Goal: Task Accomplishment & Management: Complete application form

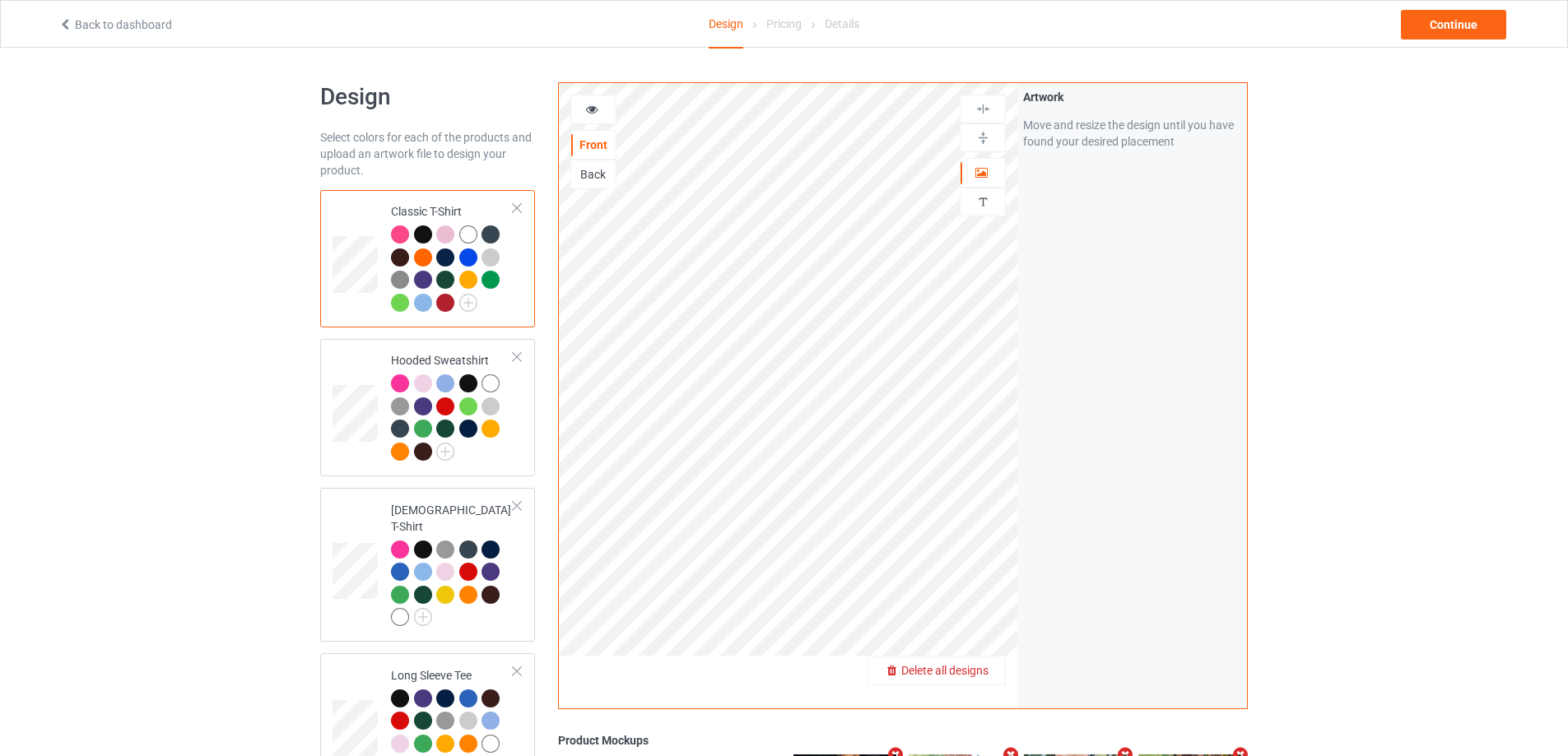
click at [989, 671] on span "Delete all designs" at bounding box center [945, 670] width 87 height 13
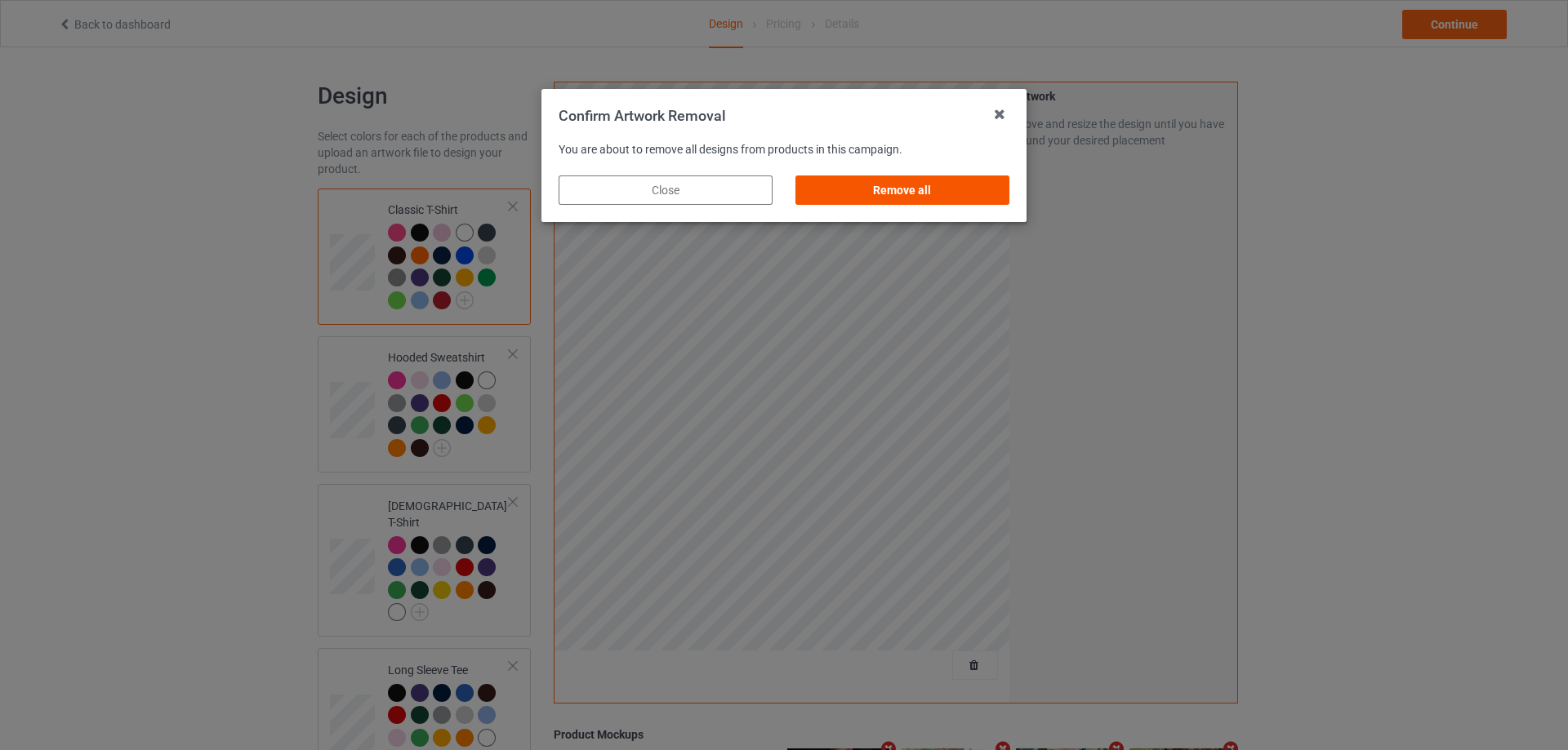
click at [887, 195] on div "Remove all" at bounding box center [902, 189] width 214 height 29
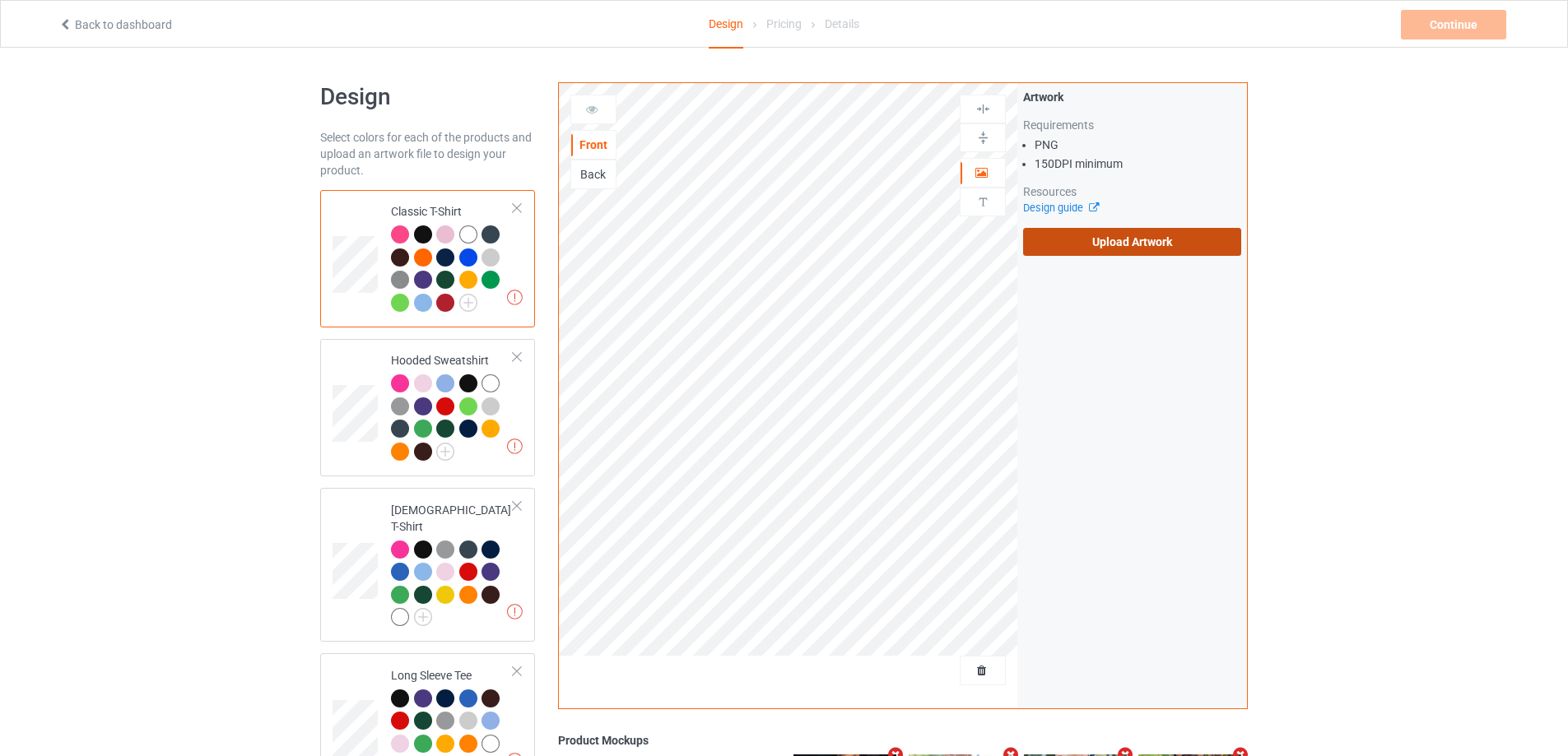
click at [1117, 251] on label "Upload Artwork" at bounding box center [1132, 242] width 218 height 28
click at [0, 0] on input "Upload Artwork" at bounding box center [0, 0] width 0 height 0
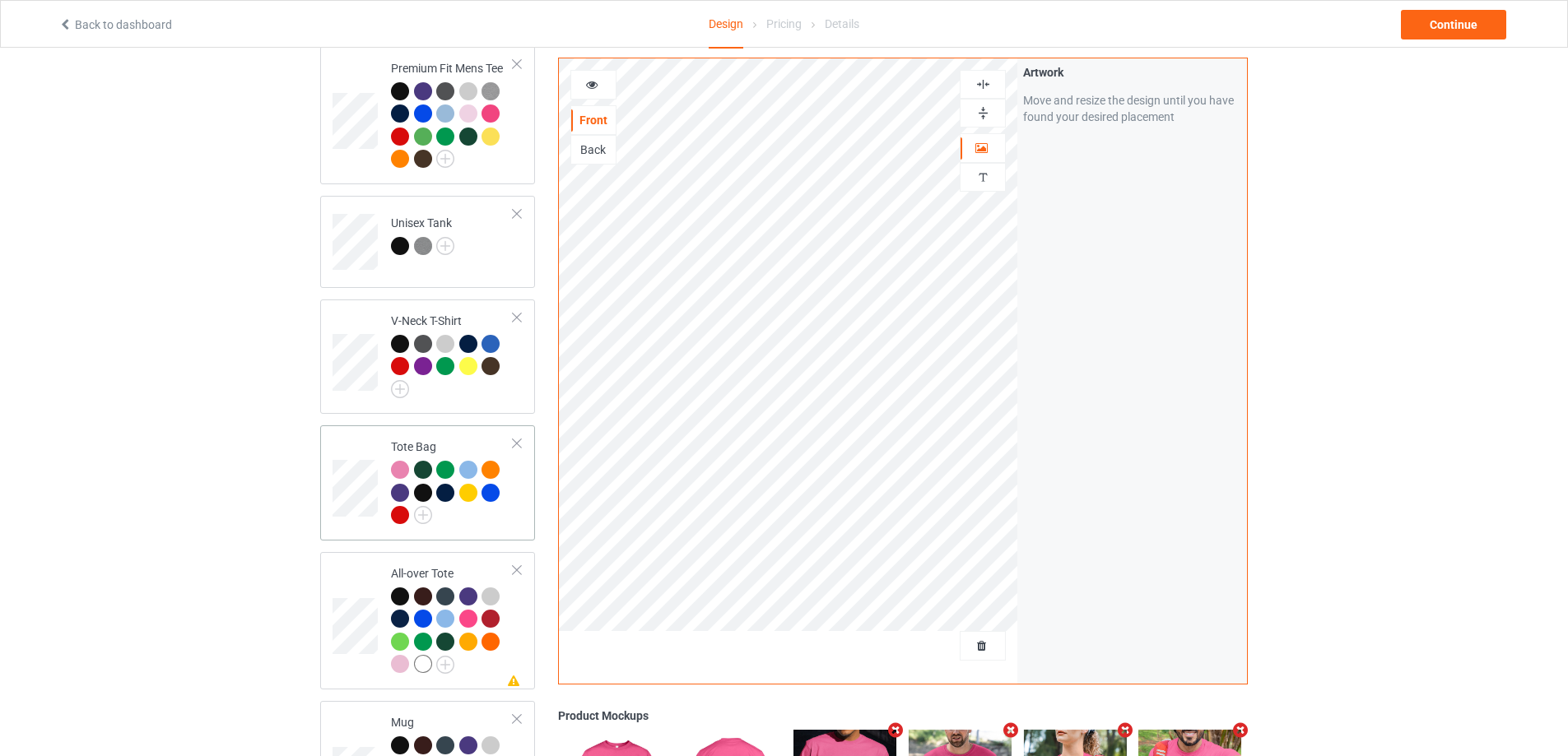
scroll to position [1317, 0]
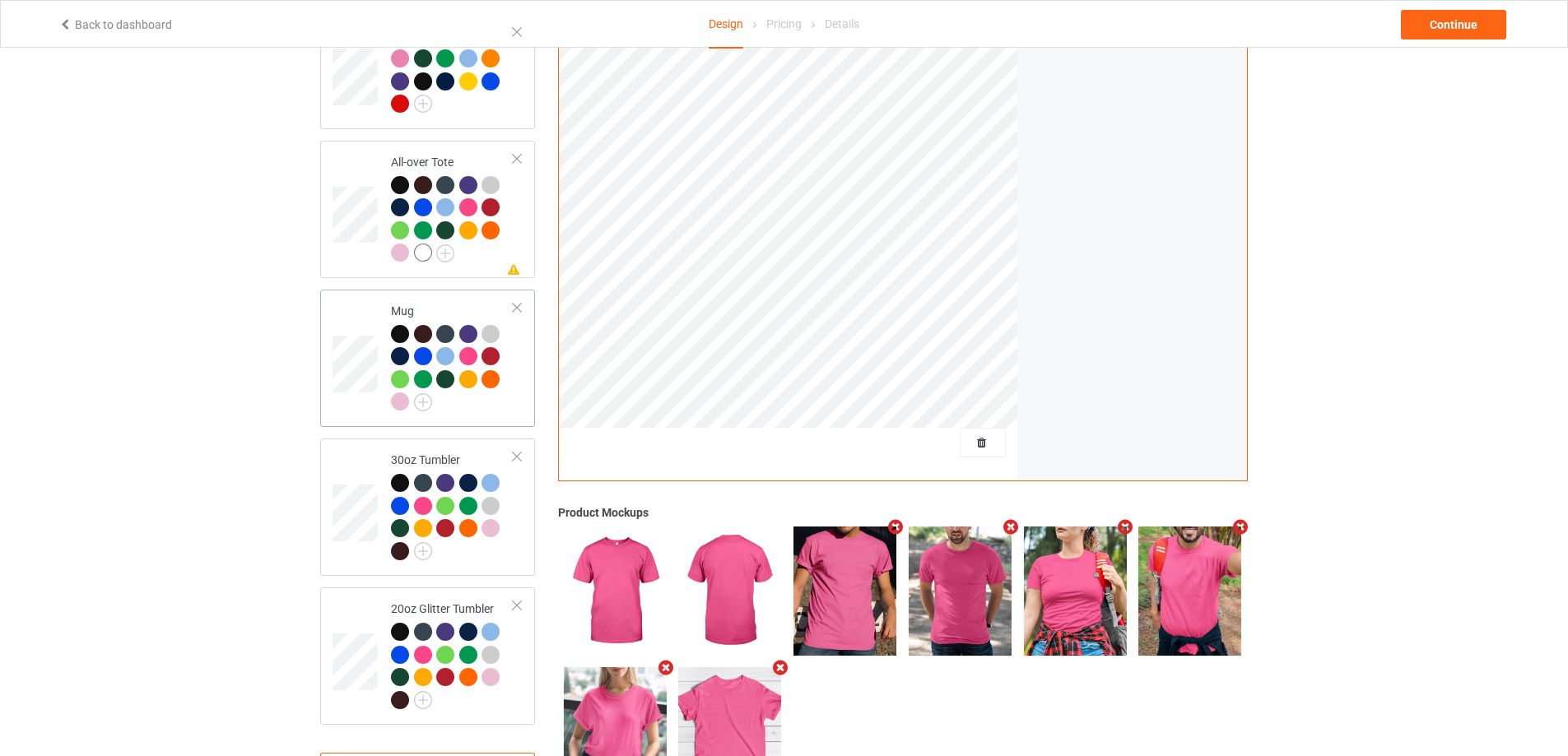
click at [516, 380] on td "Mug" at bounding box center [452, 358] width 141 height 124
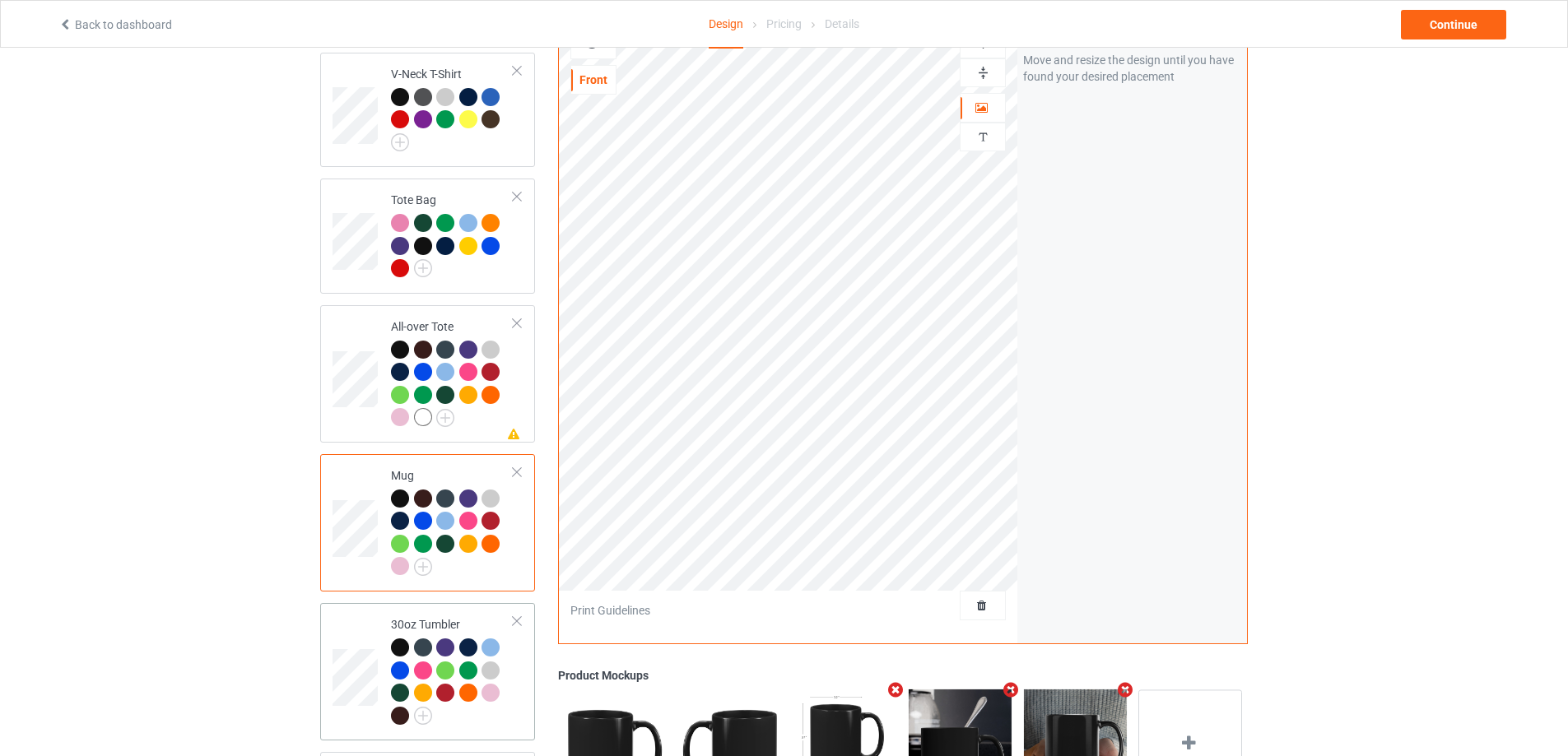
scroll to position [1234, 0]
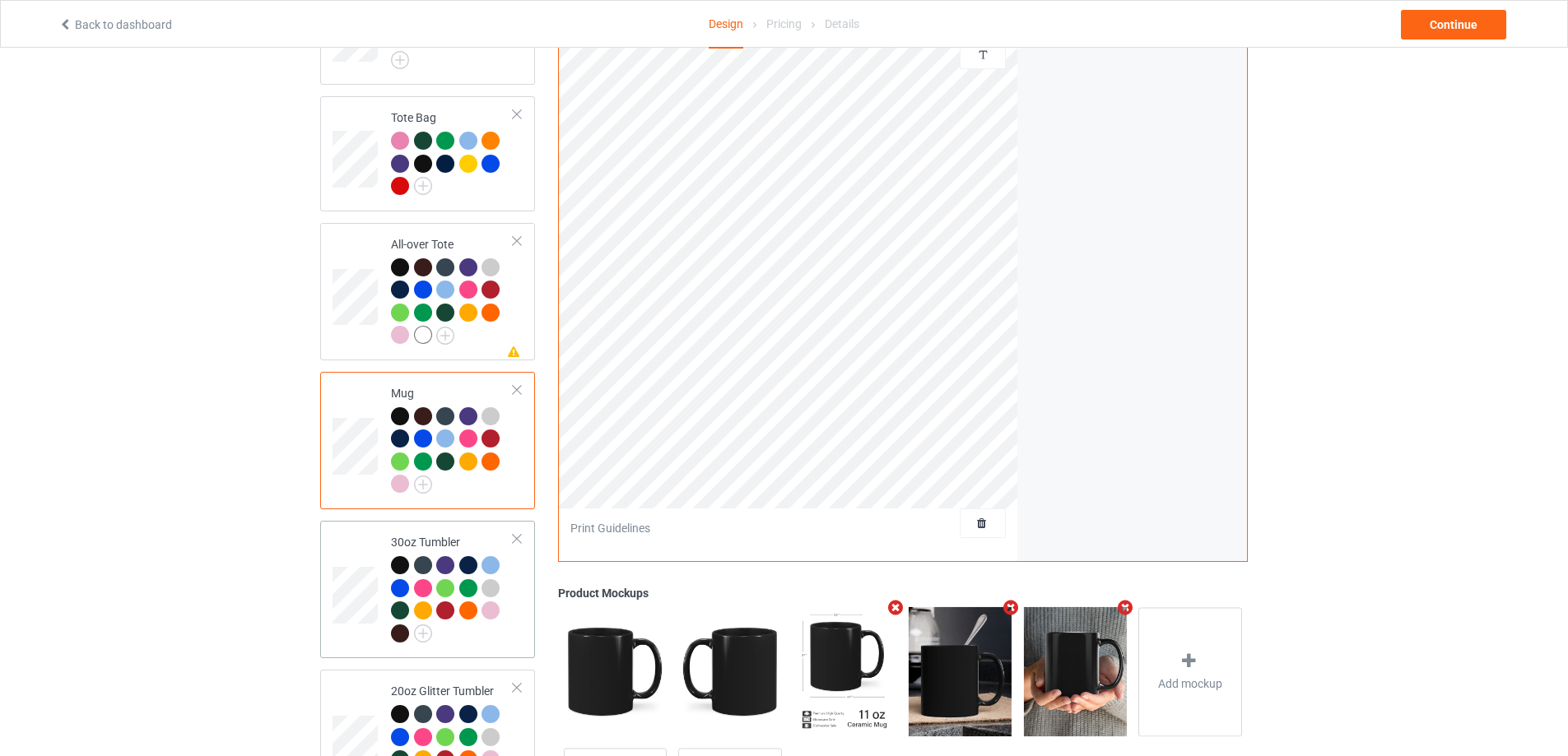
click at [498, 631] on div at bounding box center [453, 602] width 122 height 91
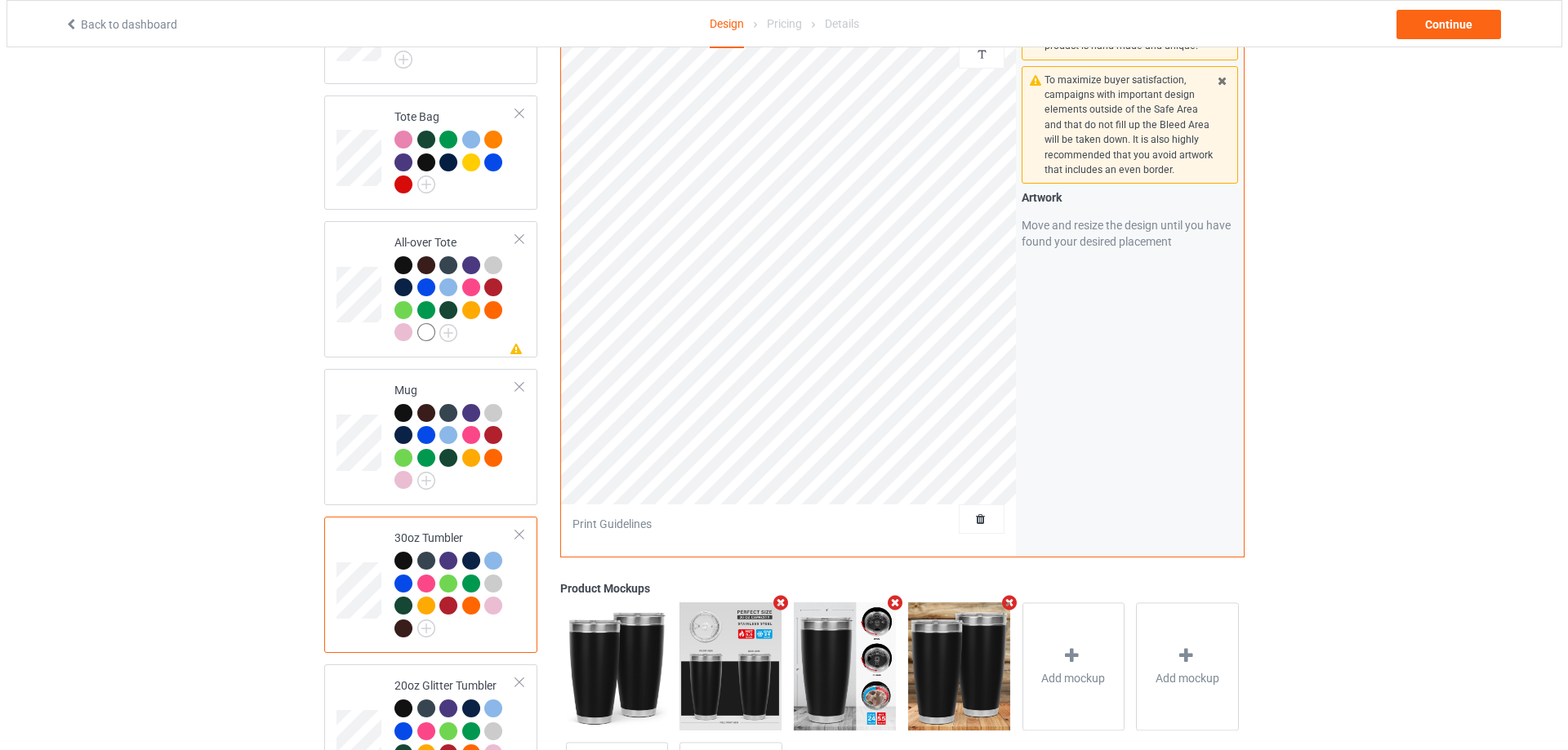
scroll to position [1379, 0]
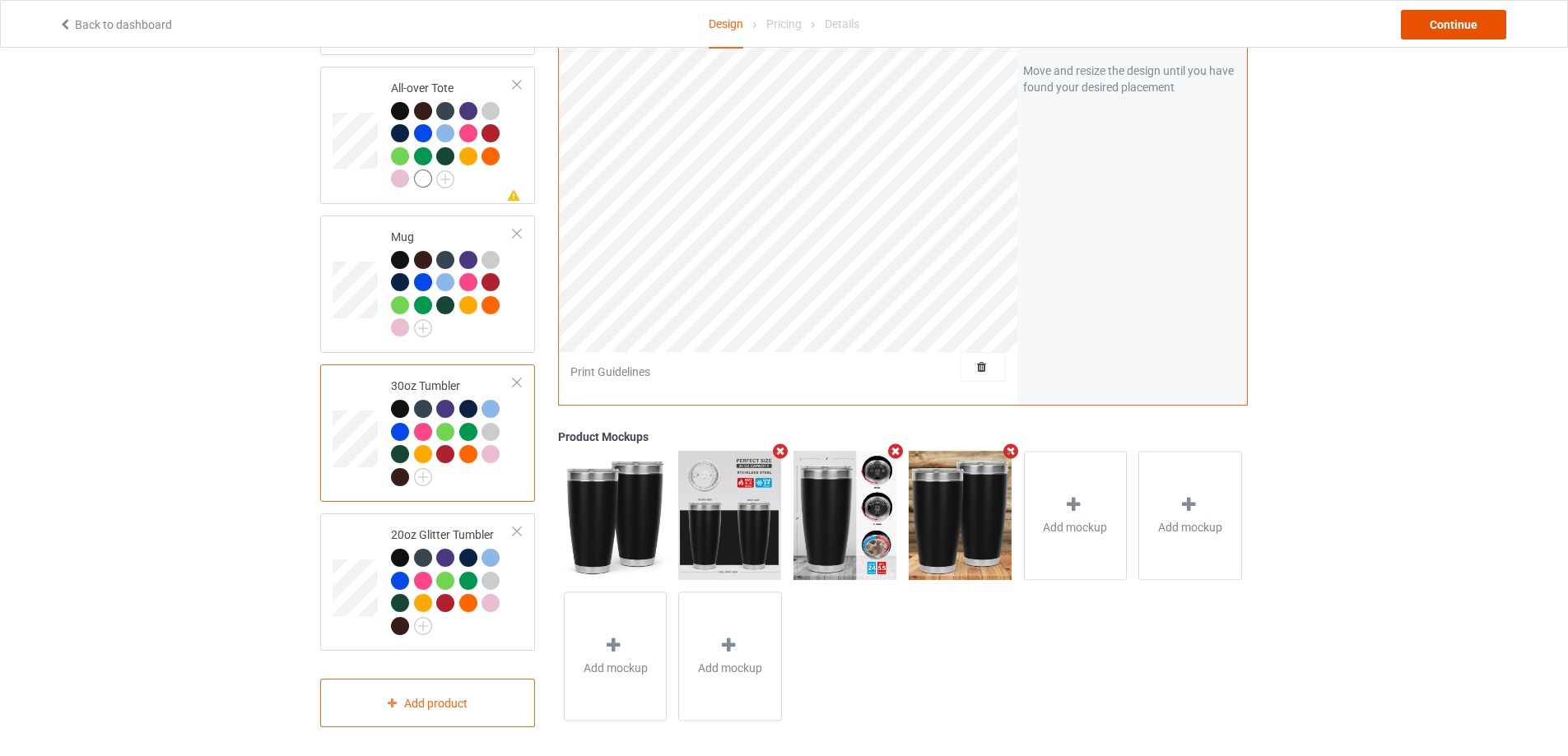
click at [1441, 18] on div "Continue" at bounding box center [1453, 24] width 106 height 29
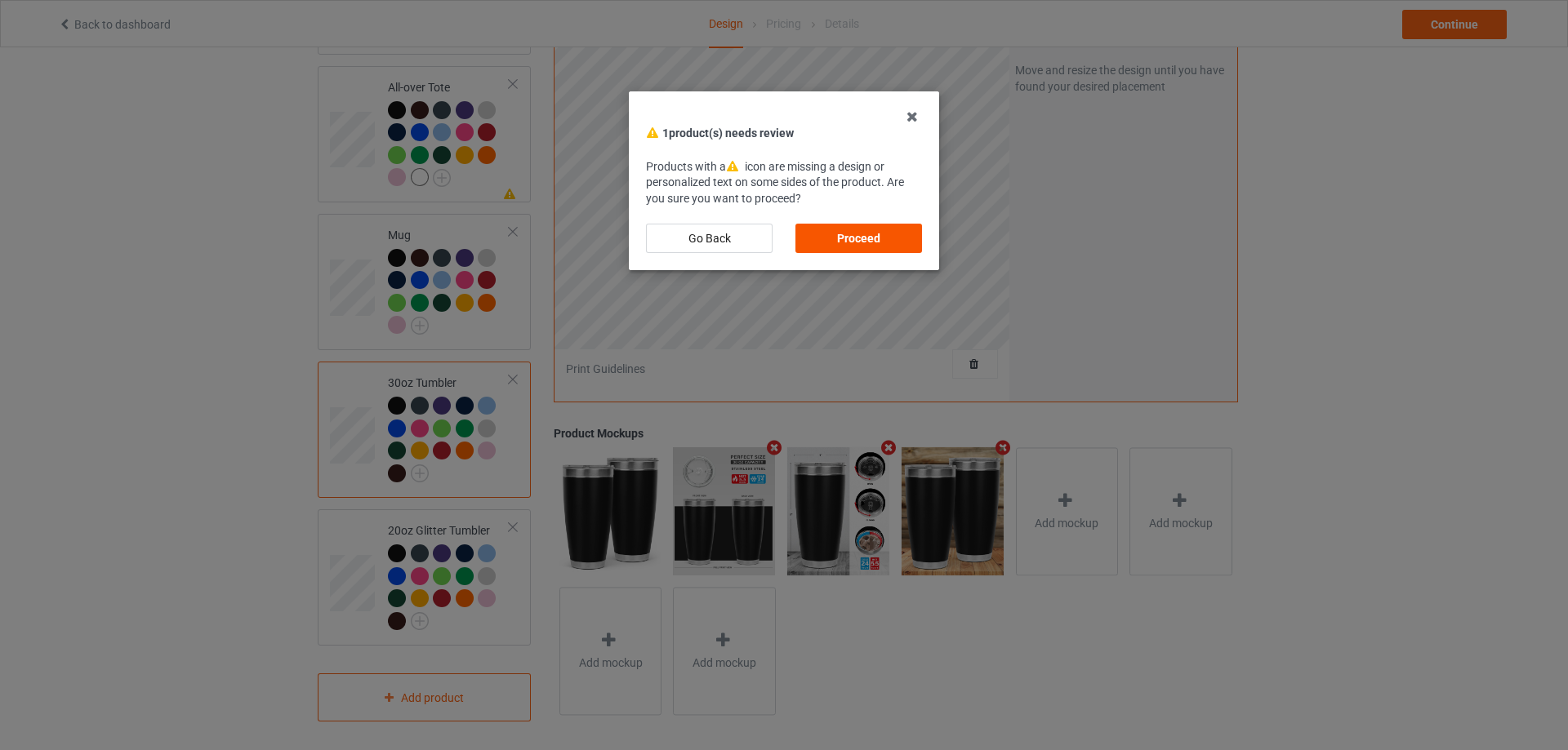
click at [902, 247] on div "Proceed" at bounding box center [858, 238] width 127 height 29
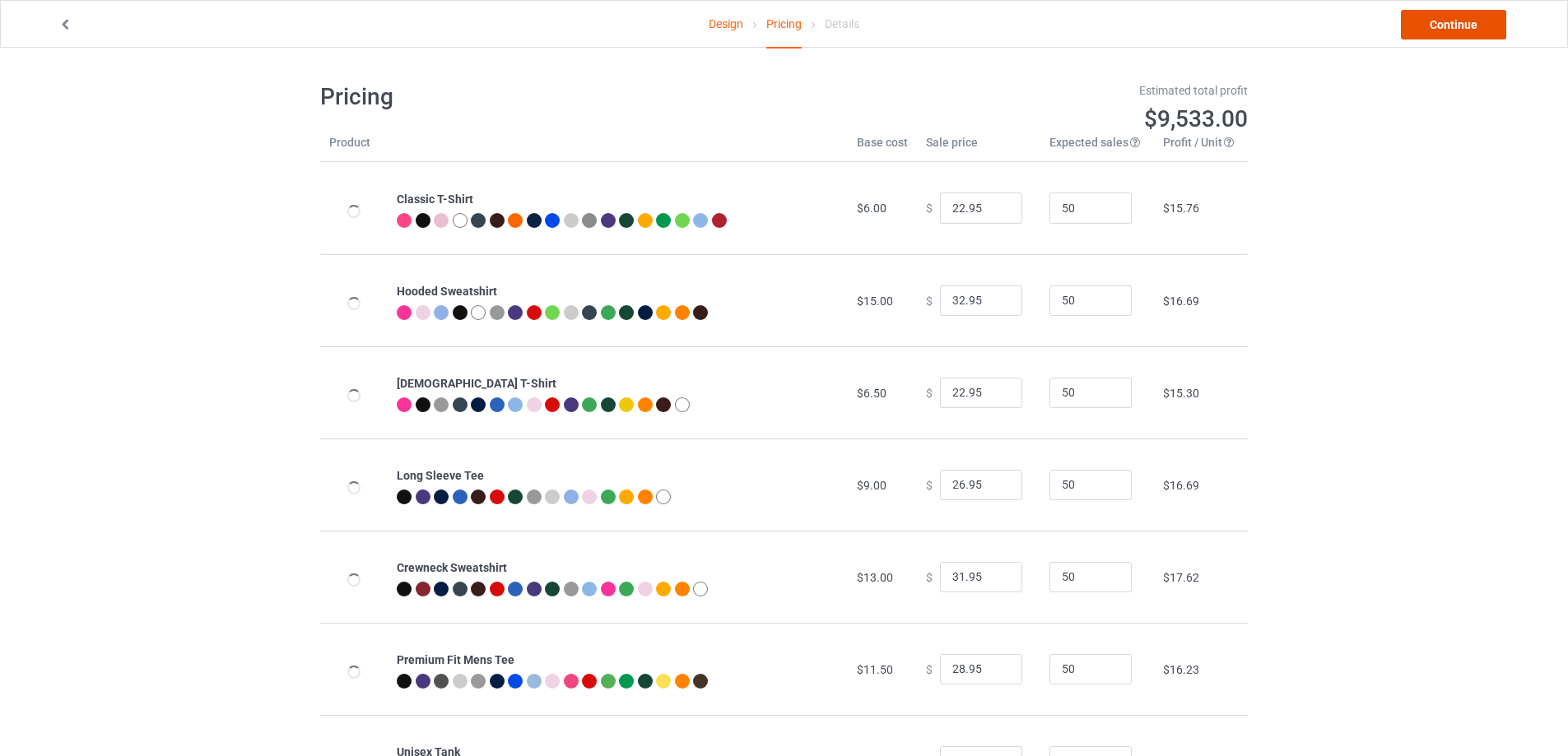
click at [1438, 20] on link "Continue" at bounding box center [1453, 24] width 106 height 29
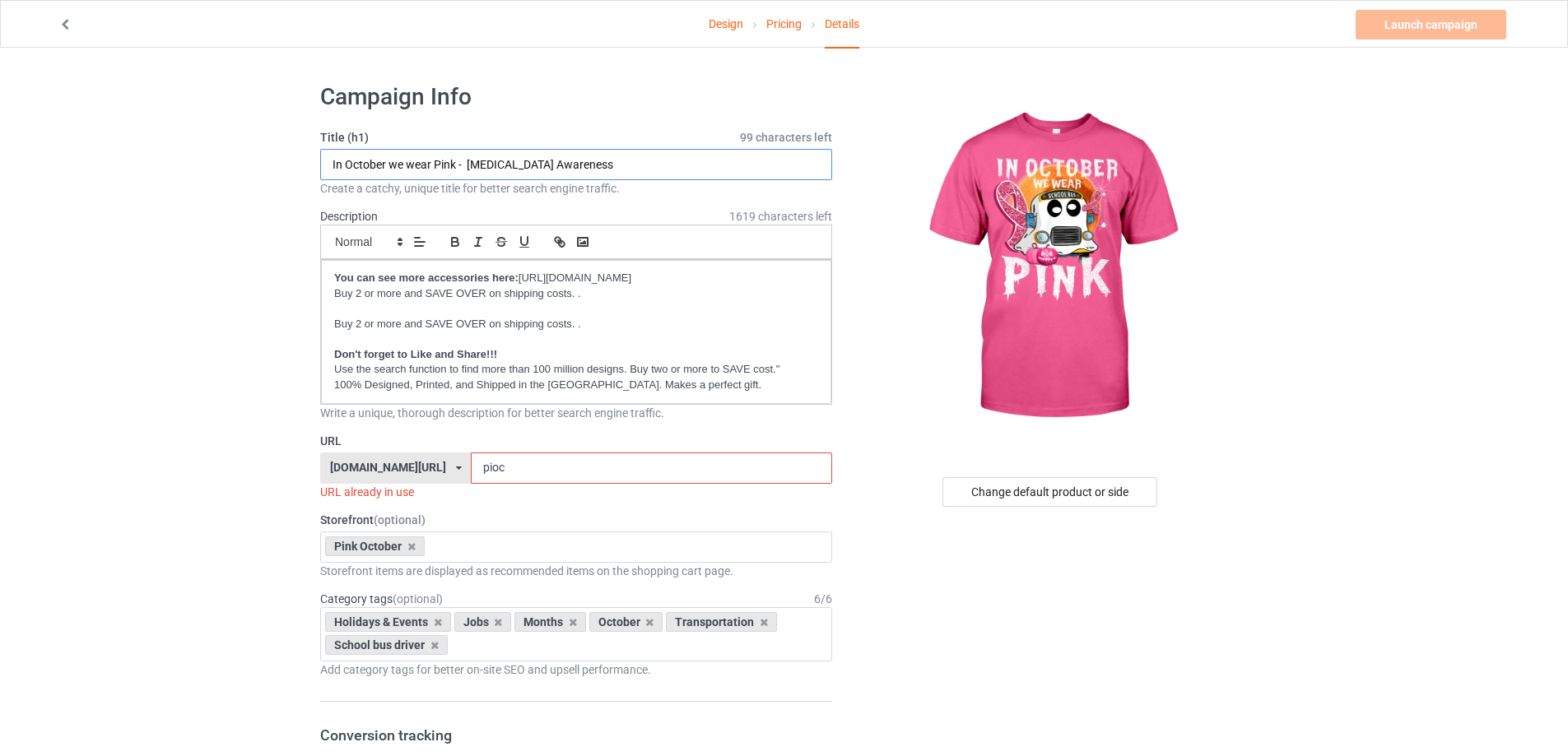
drag, startPoint x: 466, startPoint y: 163, endPoint x: 639, endPoint y: 161, distance: 173.0
click at [639, 161] on input "In October we wear Pink - Breast Cancer Awareness" at bounding box center [576, 164] width 512 height 31
type input "In October we wear Pink with Boo Bus"
click at [527, 460] on input "pioc" at bounding box center [650, 468] width 360 height 31
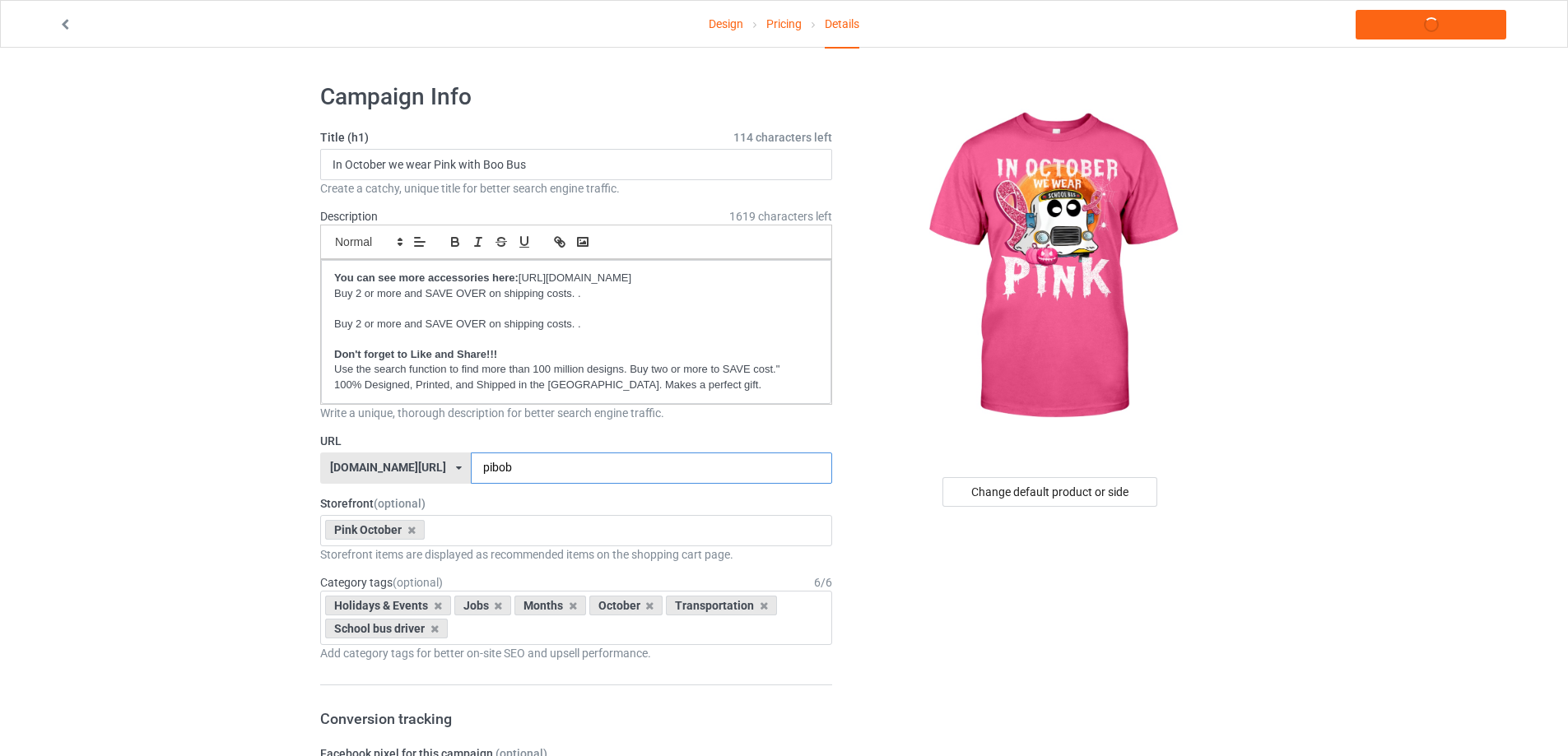
type input "pibobu"
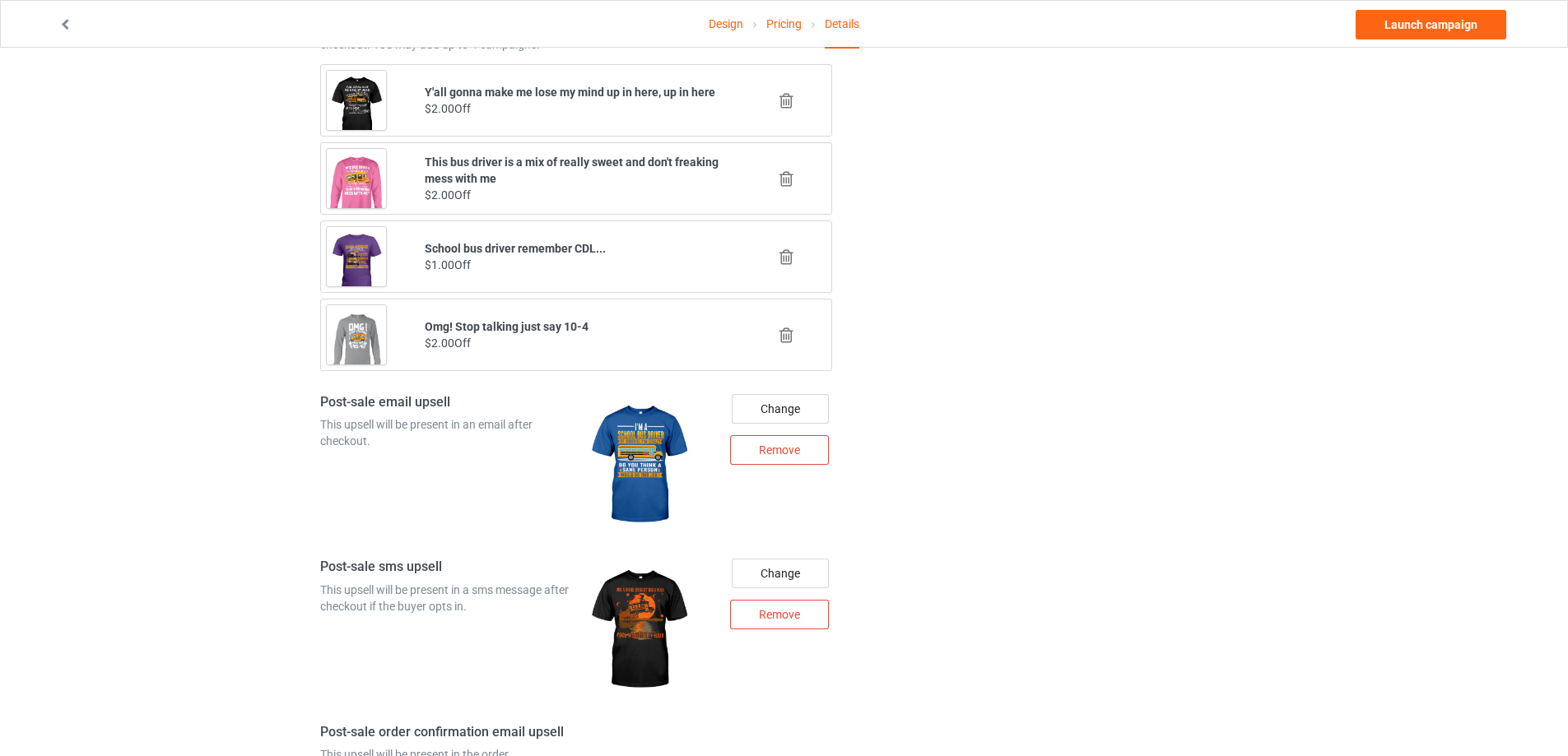
scroll to position [1572, 0]
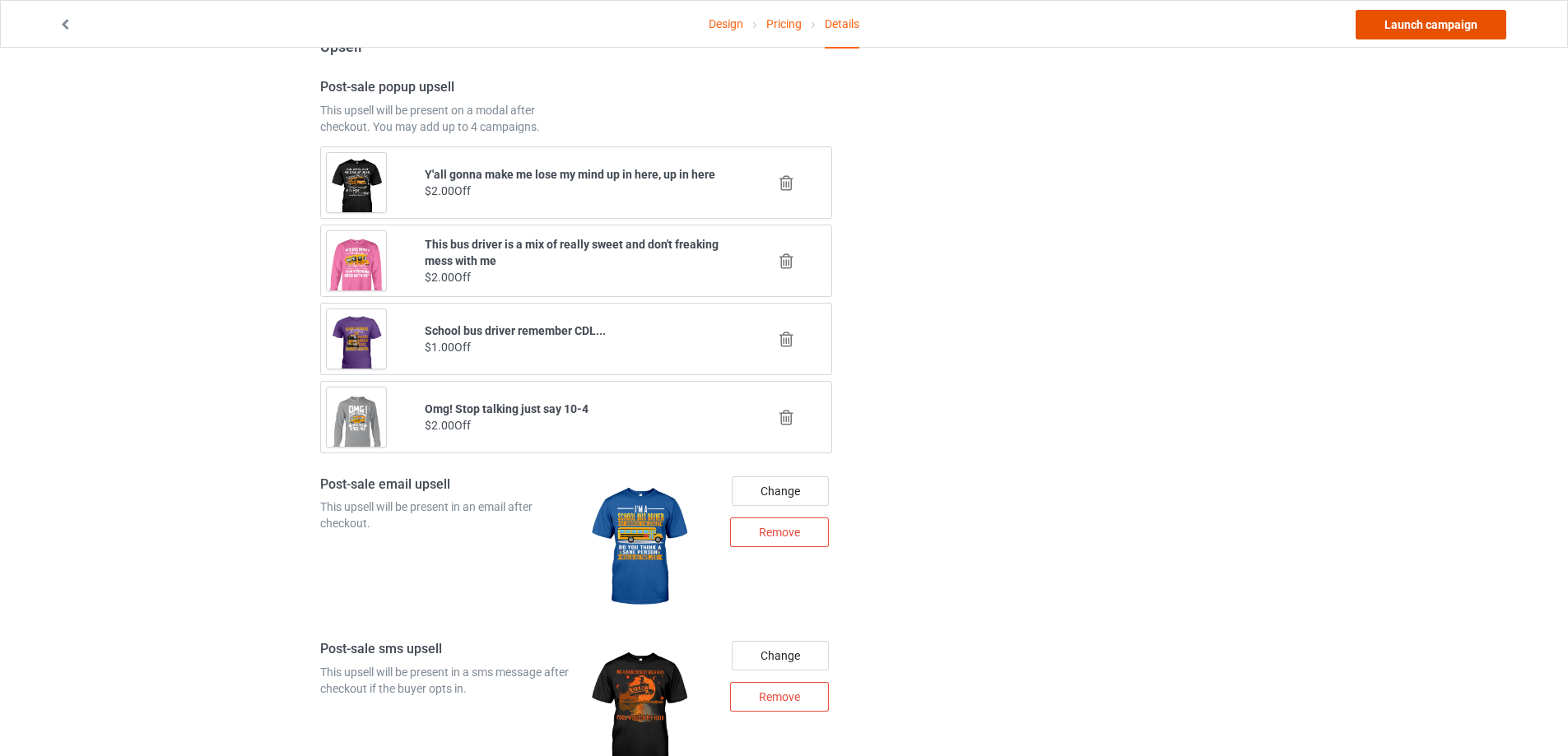
click at [1399, 25] on link "Launch campaign" at bounding box center [1430, 24] width 151 height 29
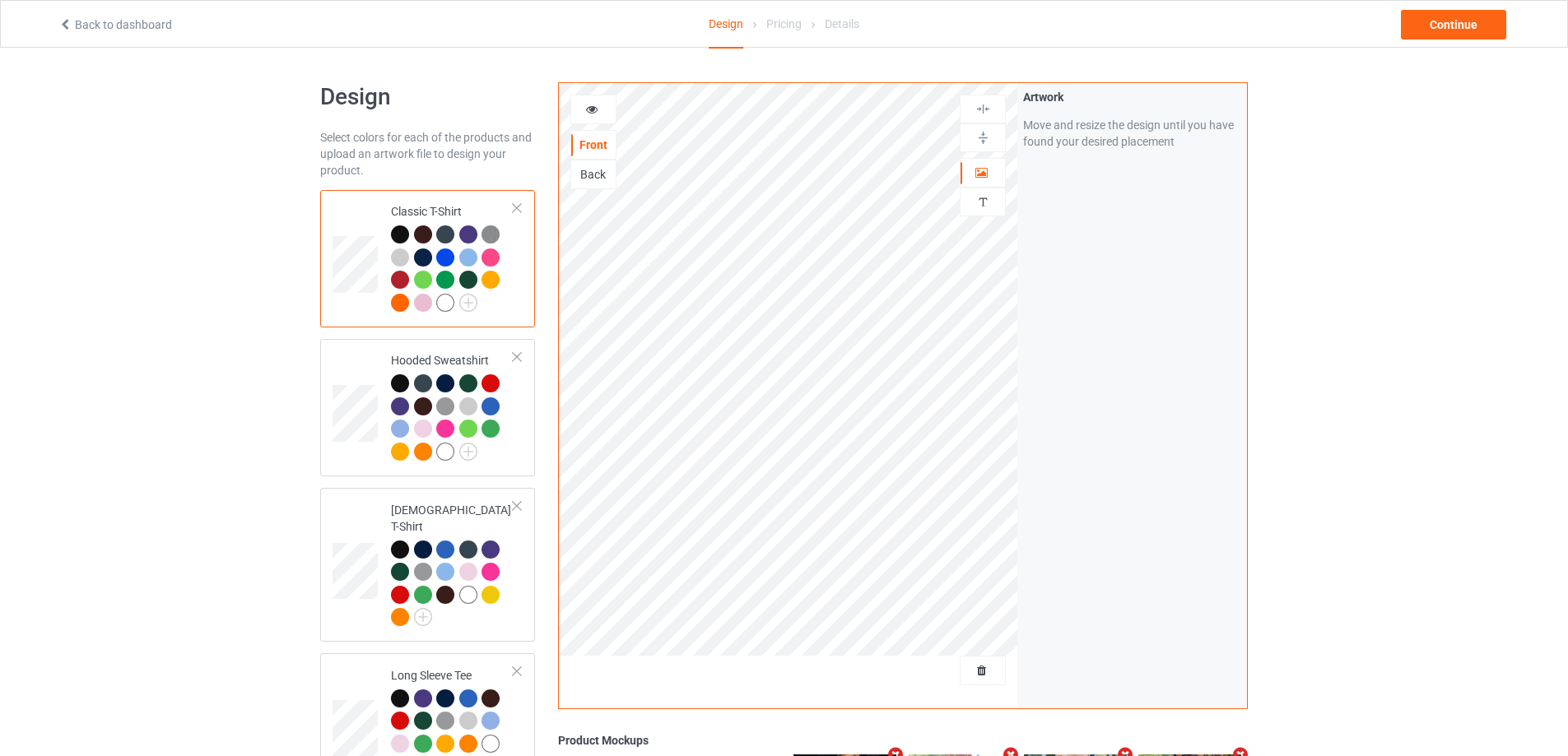
click at [992, 666] on div "Delete all designs" at bounding box center [936, 671] width 137 height 17
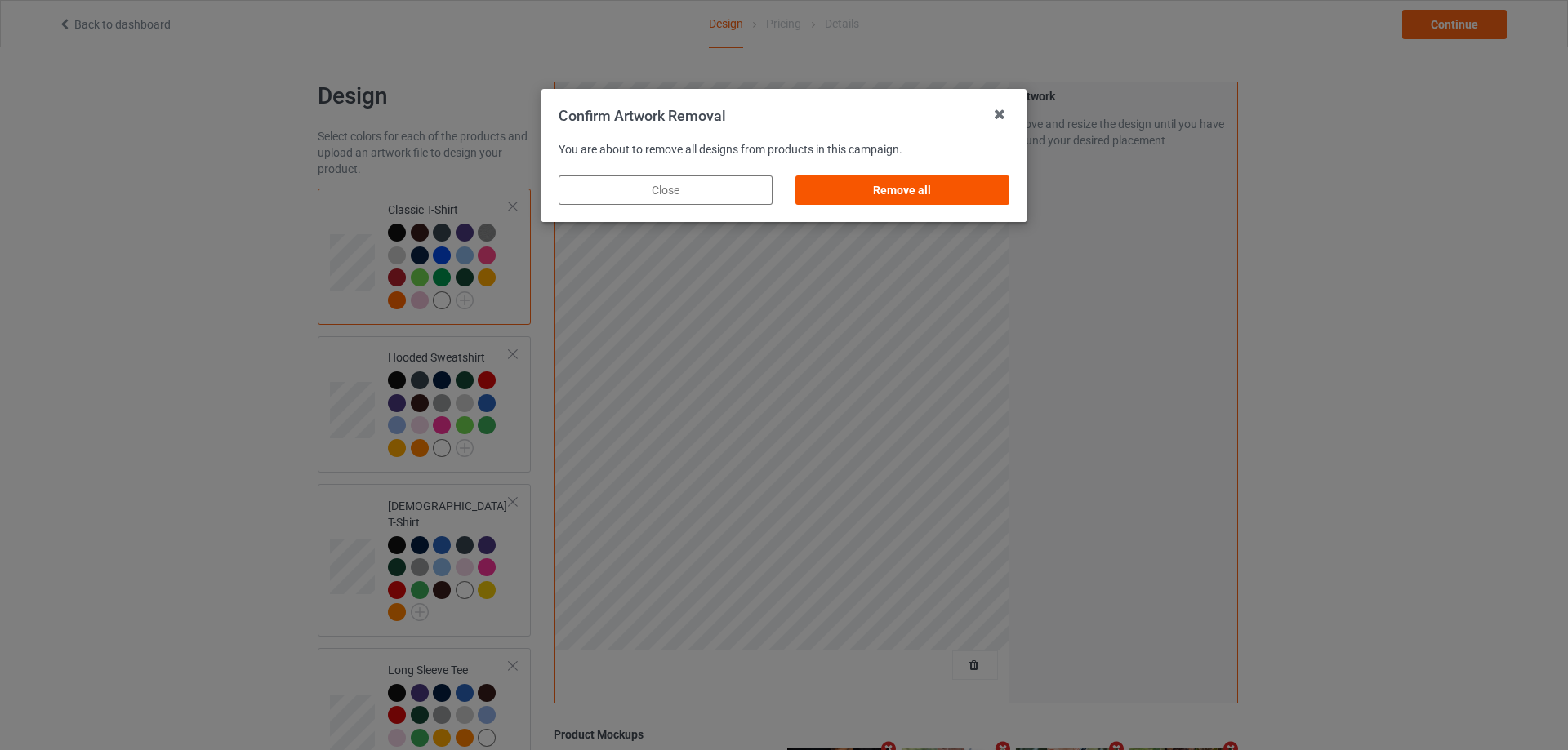
click at [877, 192] on div "Remove all" at bounding box center [902, 189] width 214 height 29
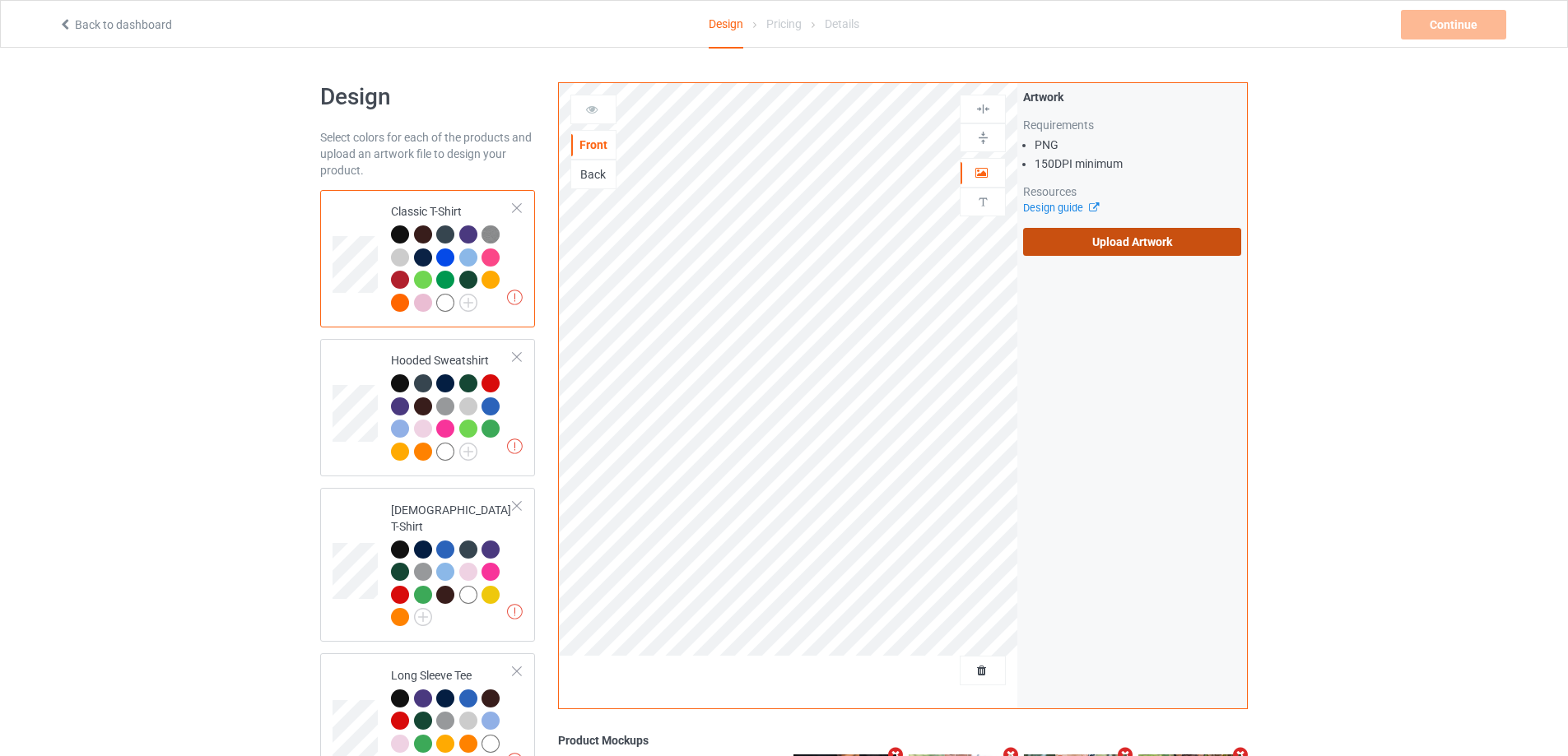
click at [1037, 254] on label "Upload Artwork" at bounding box center [1132, 242] width 218 height 28
click at [0, 0] on input "Upload Artwork" at bounding box center [0, 0] width 0 height 0
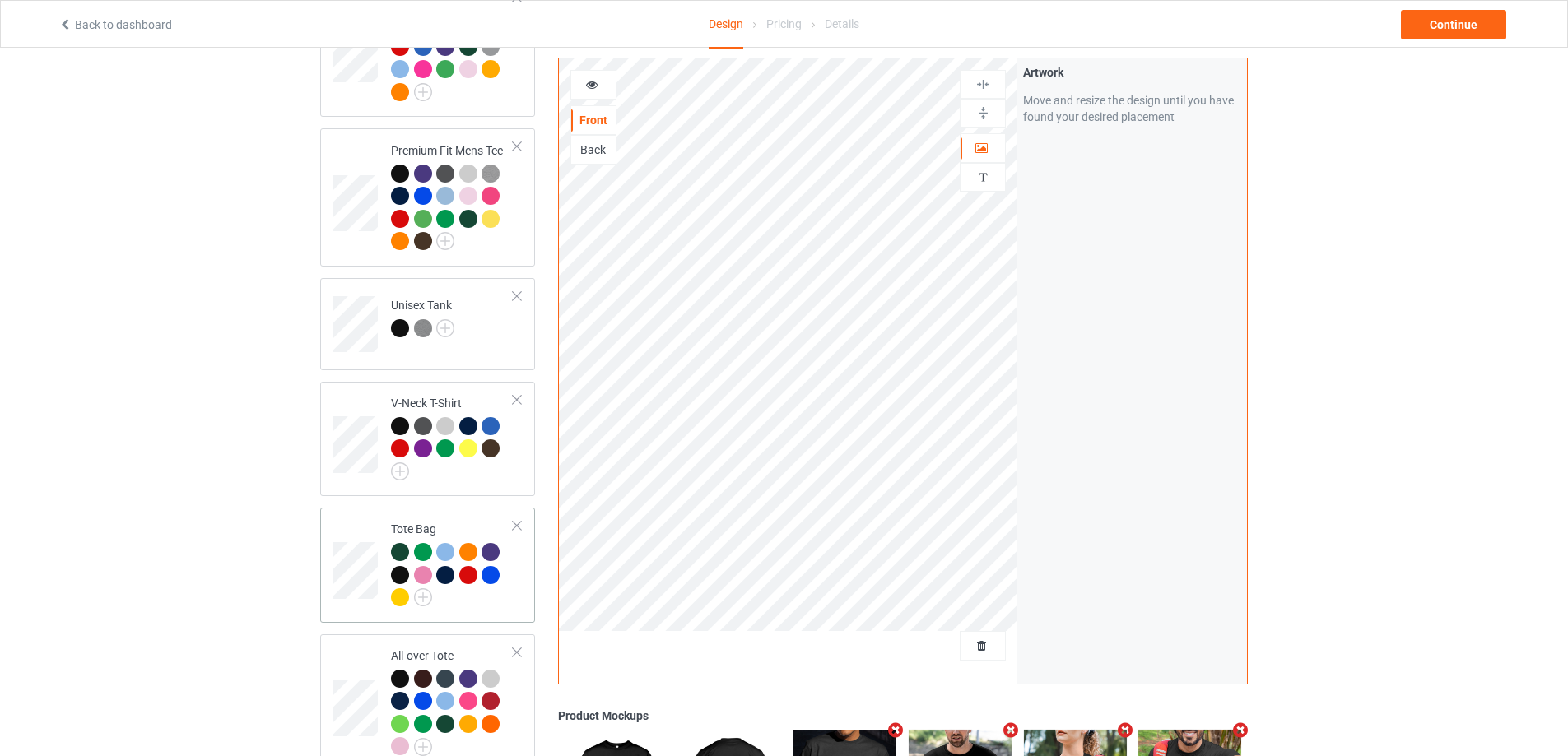
scroll to position [1317, 0]
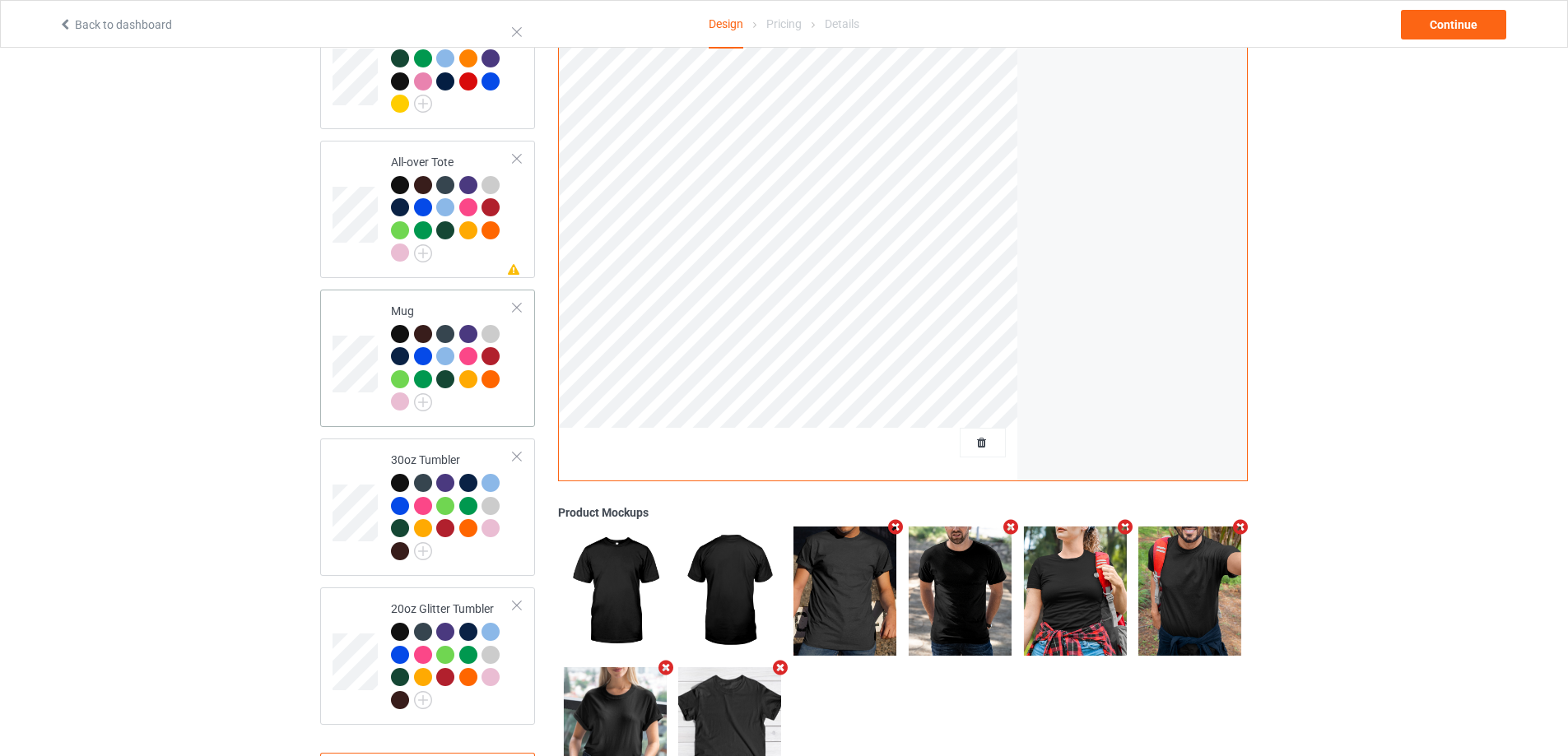
click at [476, 410] on td "Mug" at bounding box center [452, 358] width 141 height 124
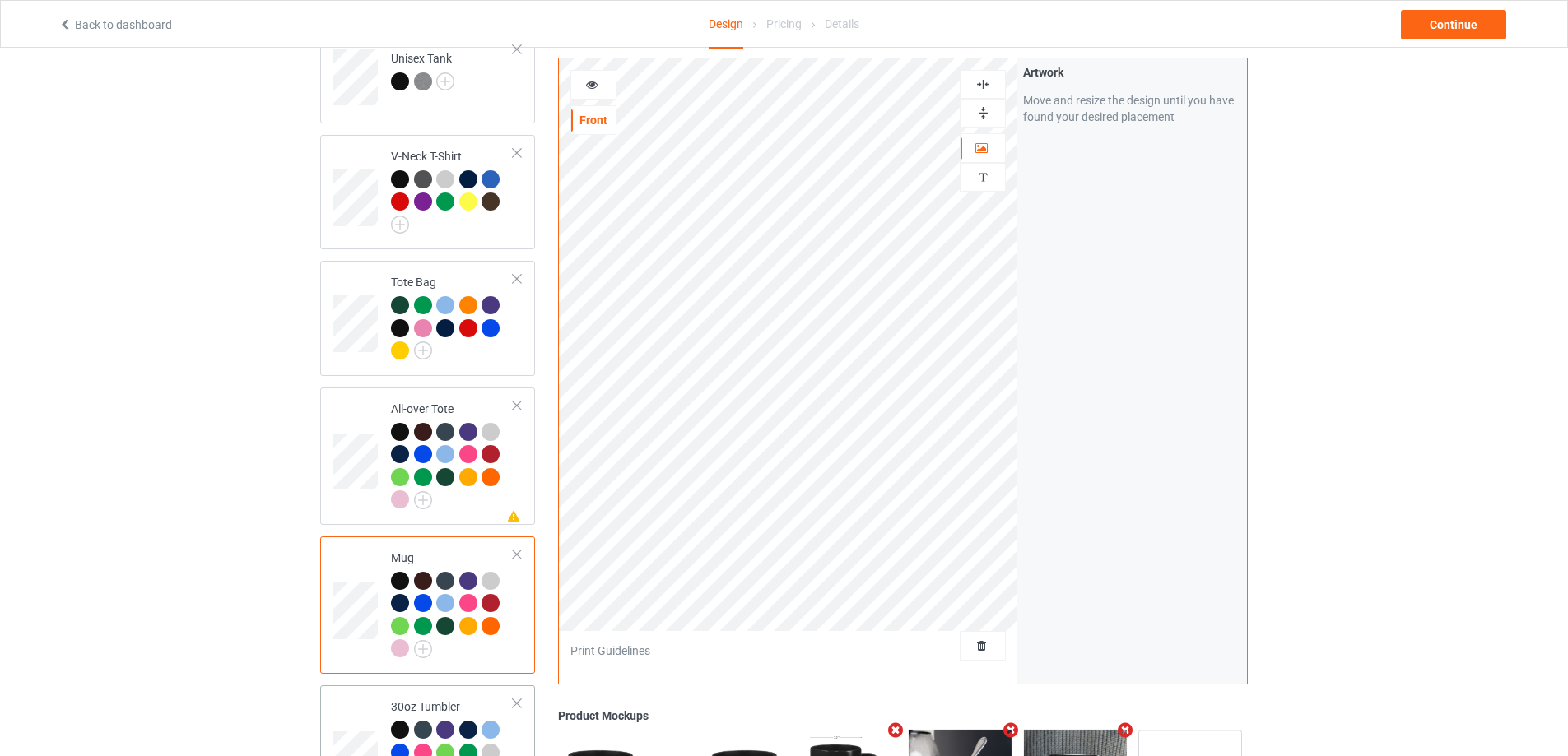
scroll to position [1390, 0]
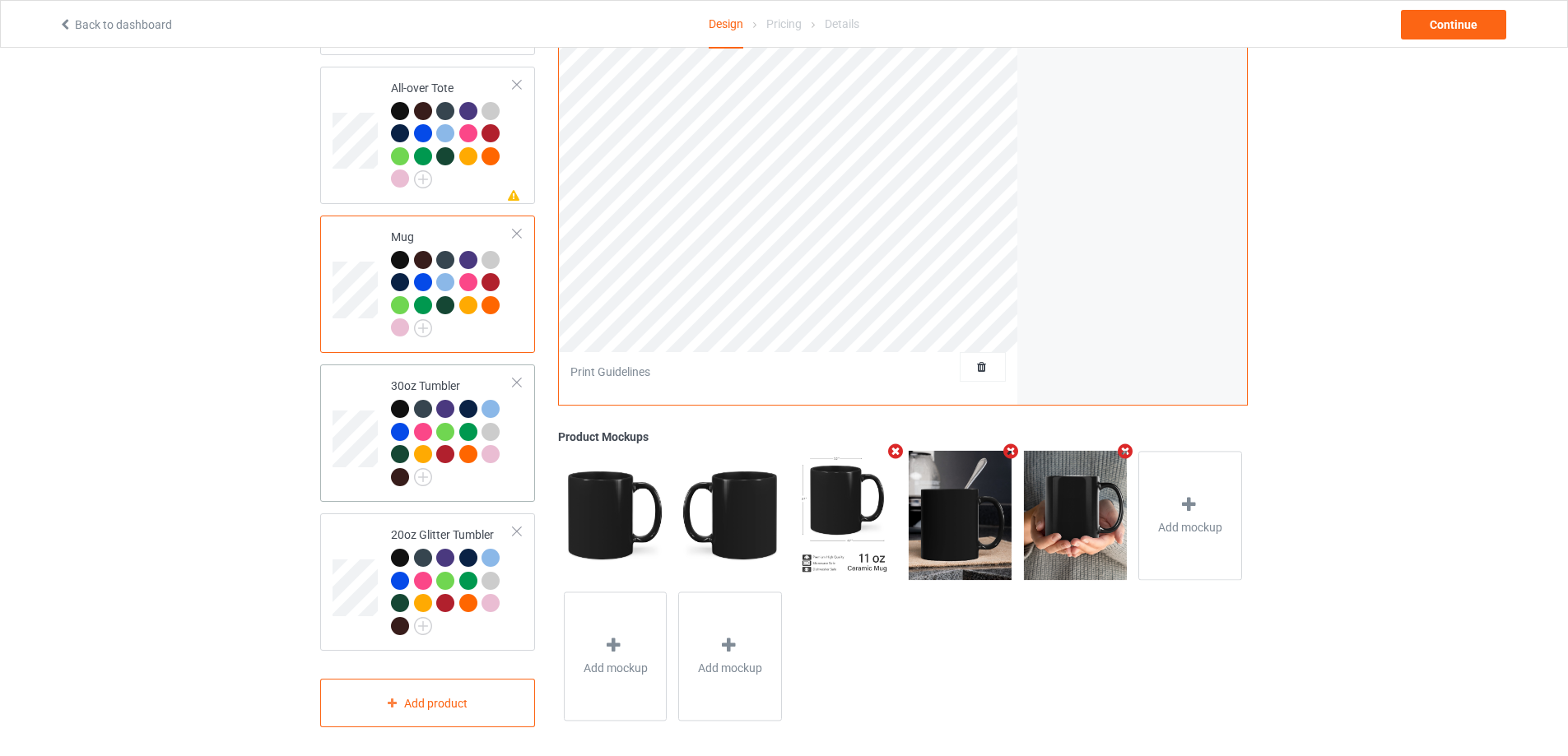
click at [497, 469] on div at bounding box center [453, 445] width 122 height 91
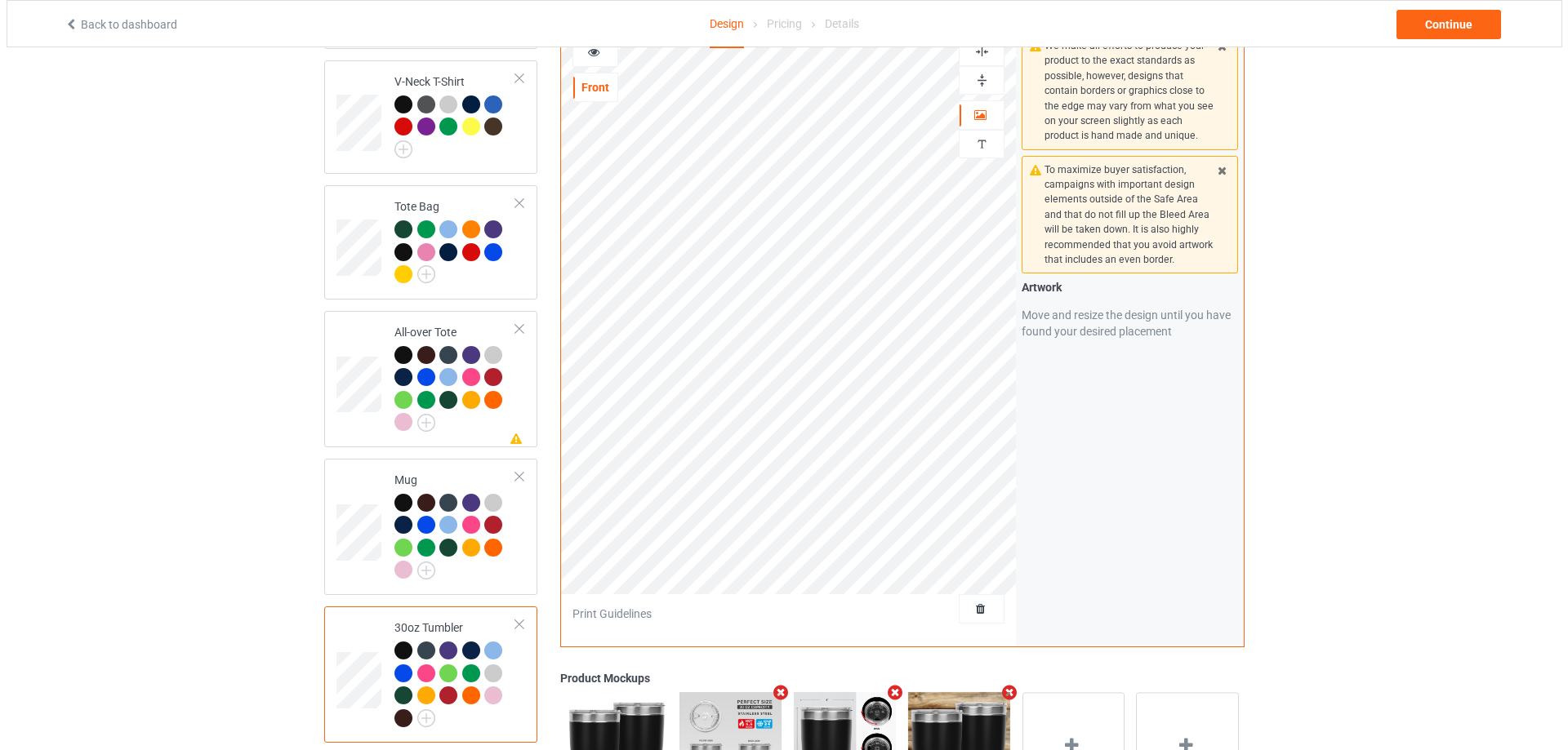
scroll to position [1379, 0]
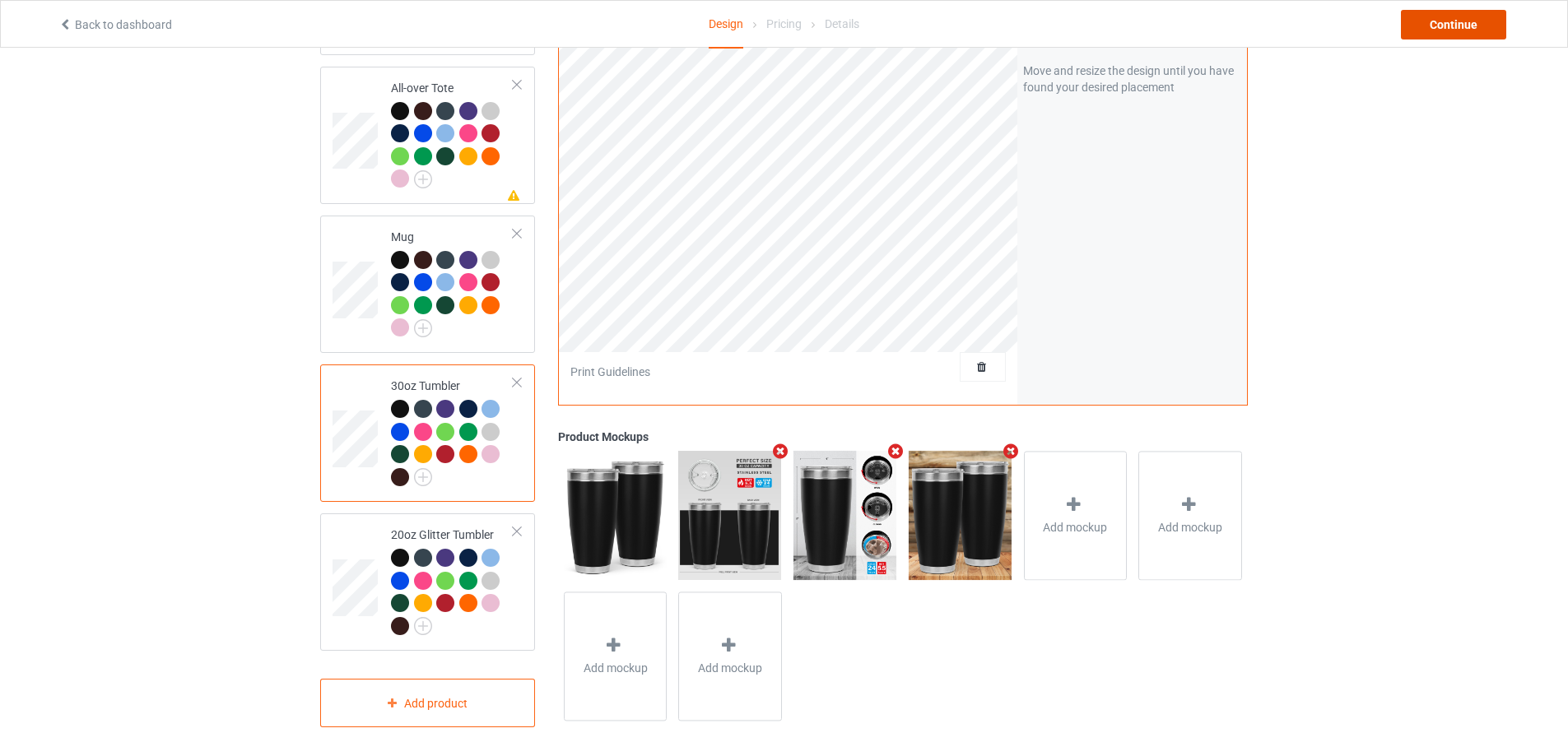
click at [1435, 28] on div "Continue" at bounding box center [1453, 24] width 106 height 29
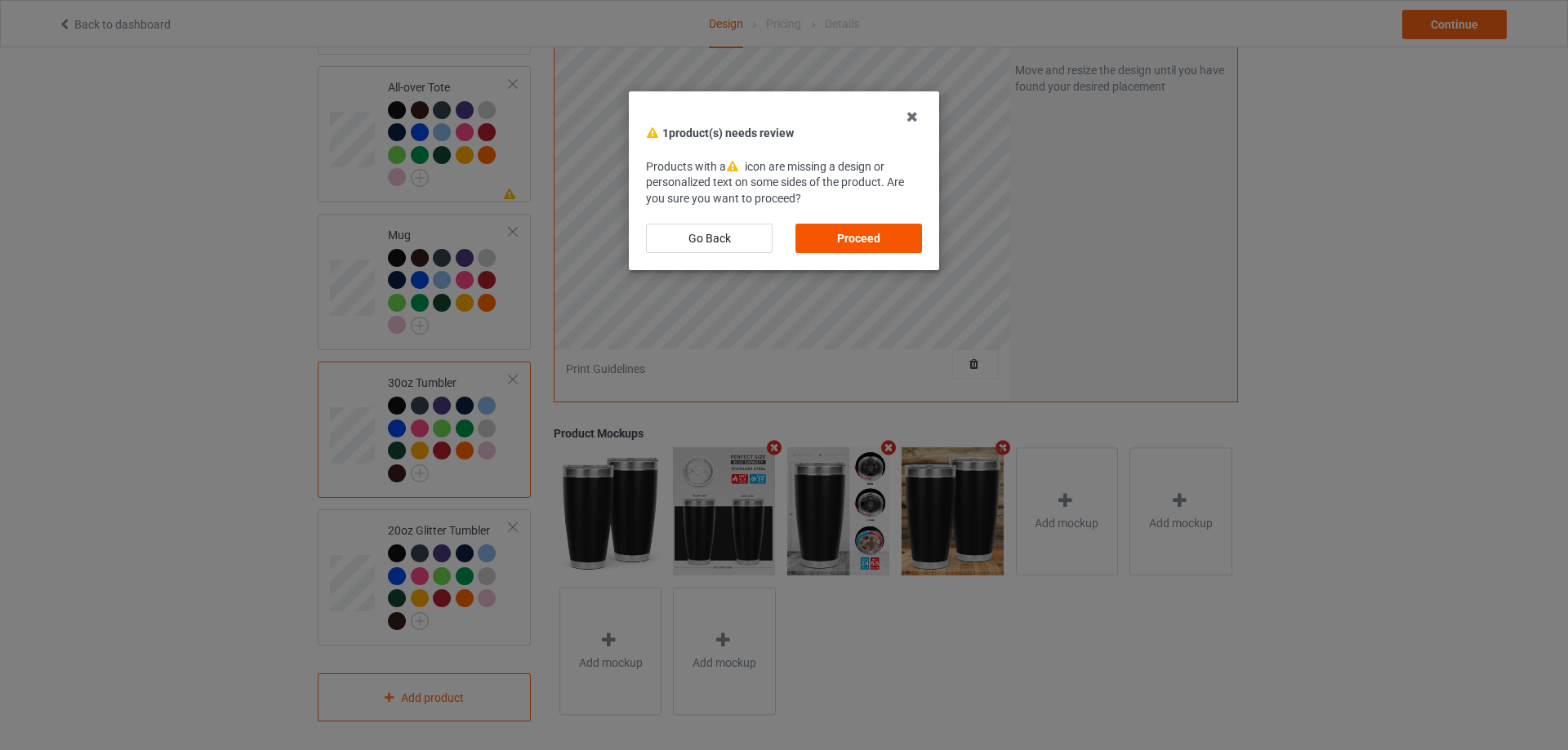
click at [917, 227] on div "Proceed" at bounding box center [858, 238] width 127 height 29
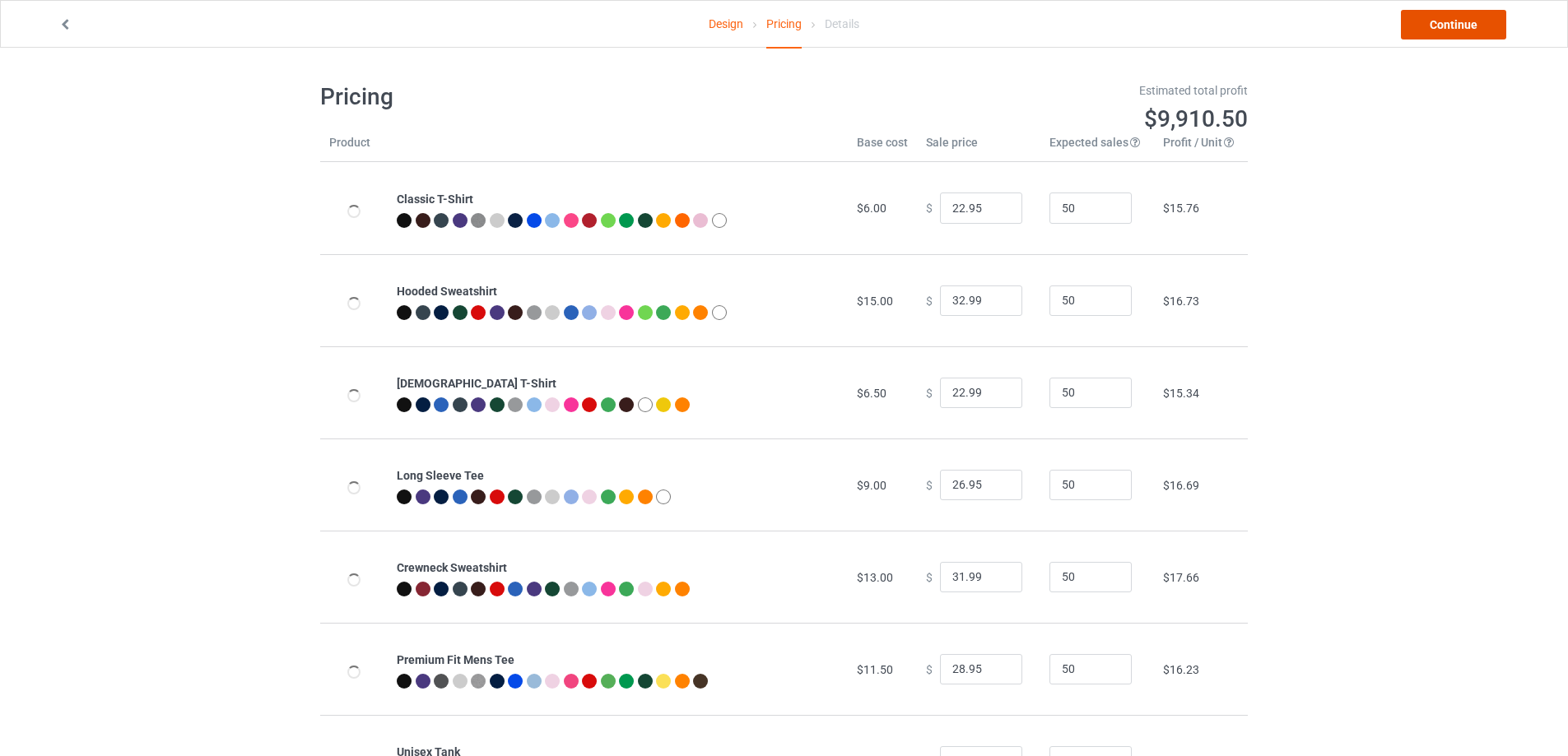
click at [1431, 28] on link "Continue" at bounding box center [1453, 24] width 106 height 29
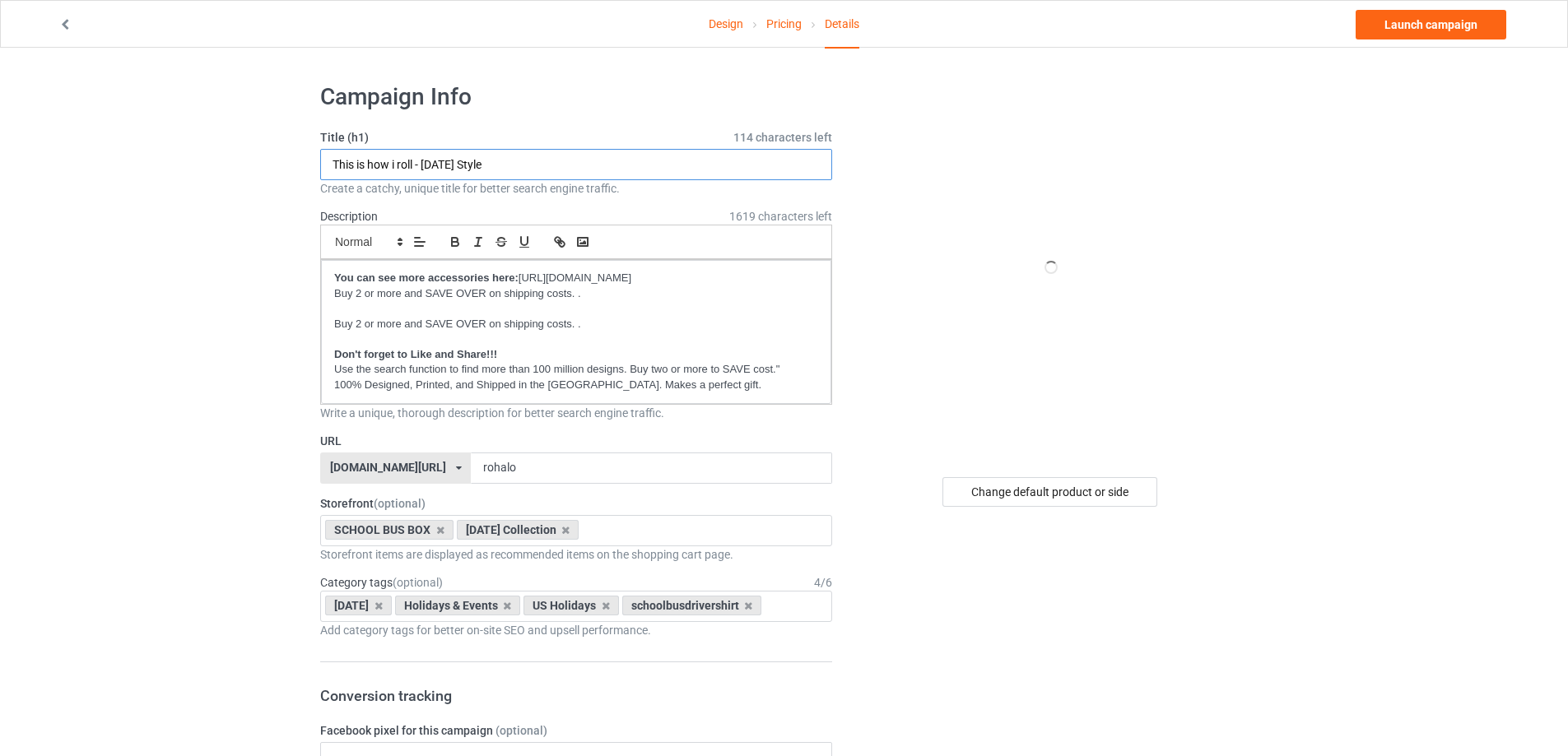
click at [502, 160] on input "This is how i roll - [DATE] Style" at bounding box center [576, 164] width 512 height 31
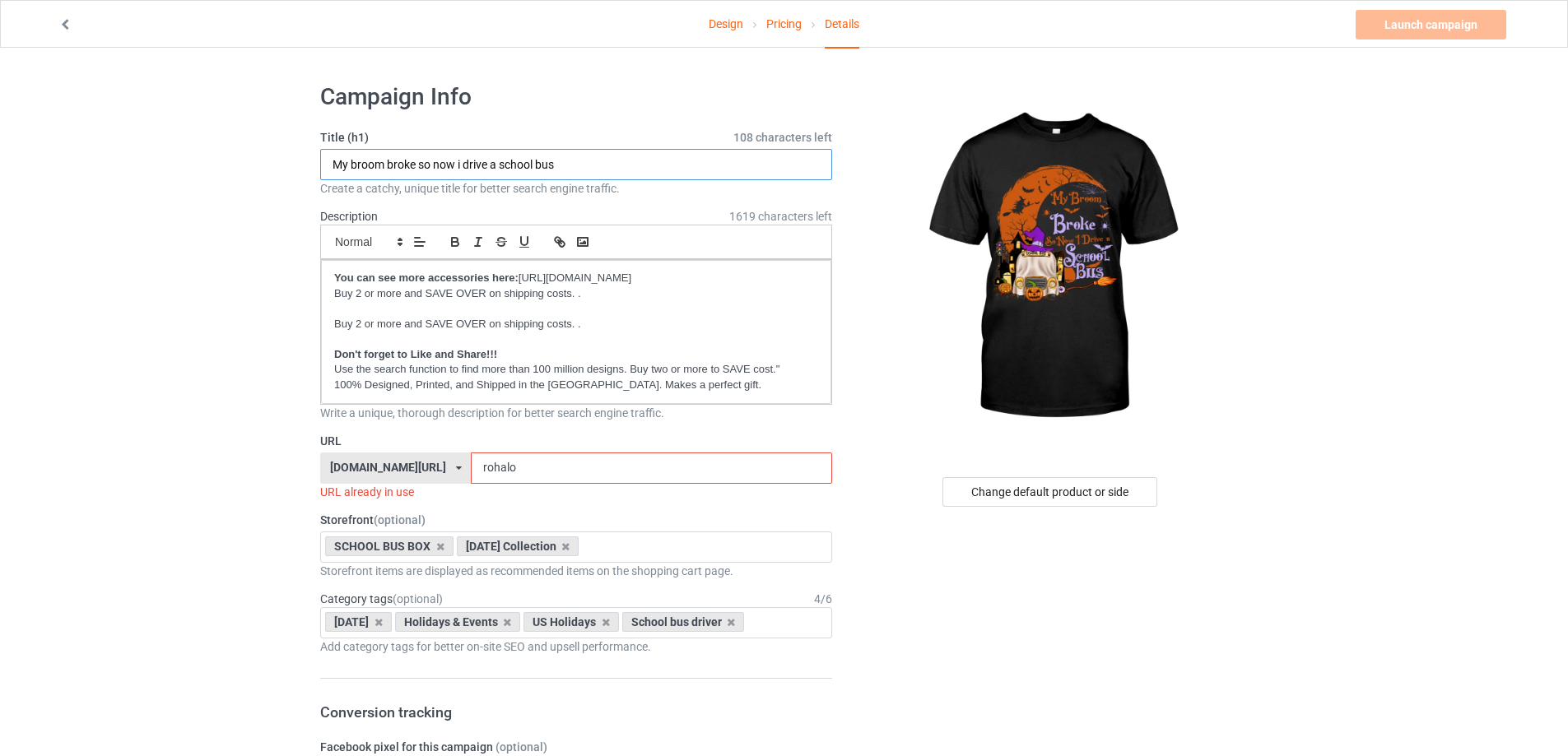
drag, startPoint x: 422, startPoint y: 161, endPoint x: 324, endPoint y: 161, distance: 98.0
click at [324, 161] on input "My broom broke so now i drive a school bus" at bounding box center [576, 164] width 512 height 31
type input "My broom broke so now i drive a school bus"
click at [572, 473] on input "rohalo" at bounding box center [650, 468] width 360 height 31
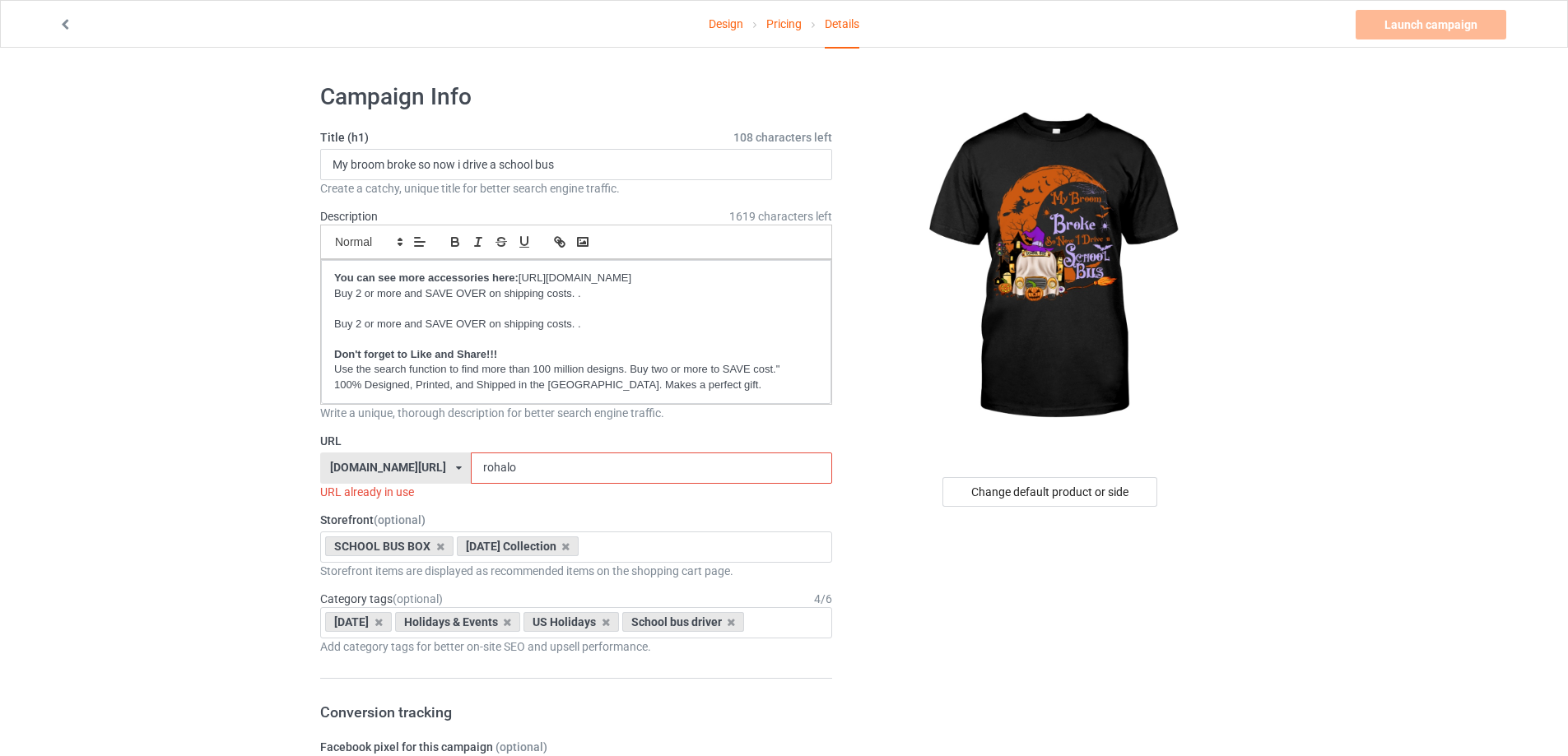
click at [572, 473] on input "rohalo" at bounding box center [650, 468] width 360 height 31
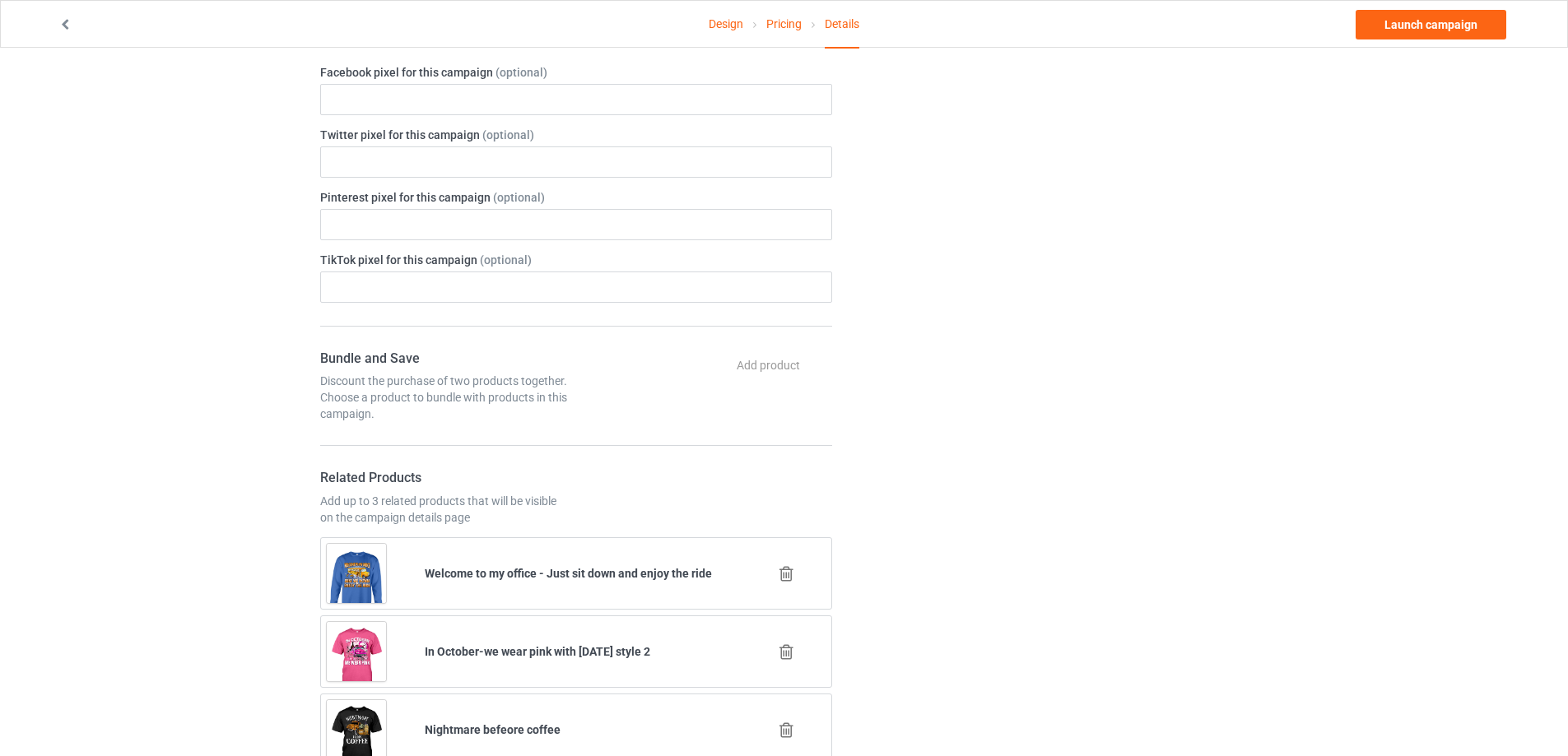
scroll to position [1070, 0]
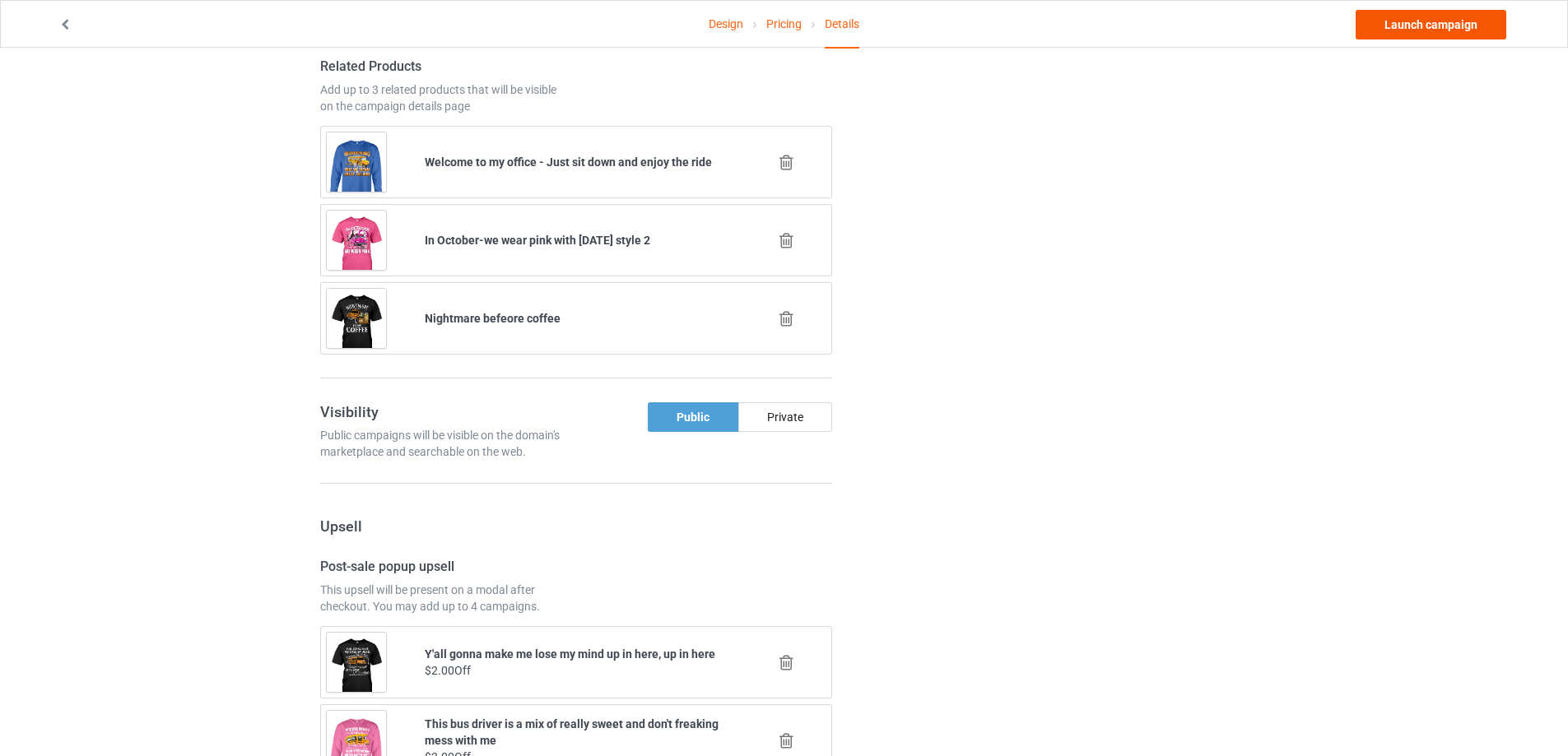
type input "bro55sb"
drag, startPoint x: 1391, startPoint y: 30, endPoint x: 1298, endPoint y: 6, distance: 96.0
click at [1390, 29] on link "Launch campaign" at bounding box center [1430, 24] width 151 height 29
